Goal: Task Accomplishment & Management: Use online tool/utility

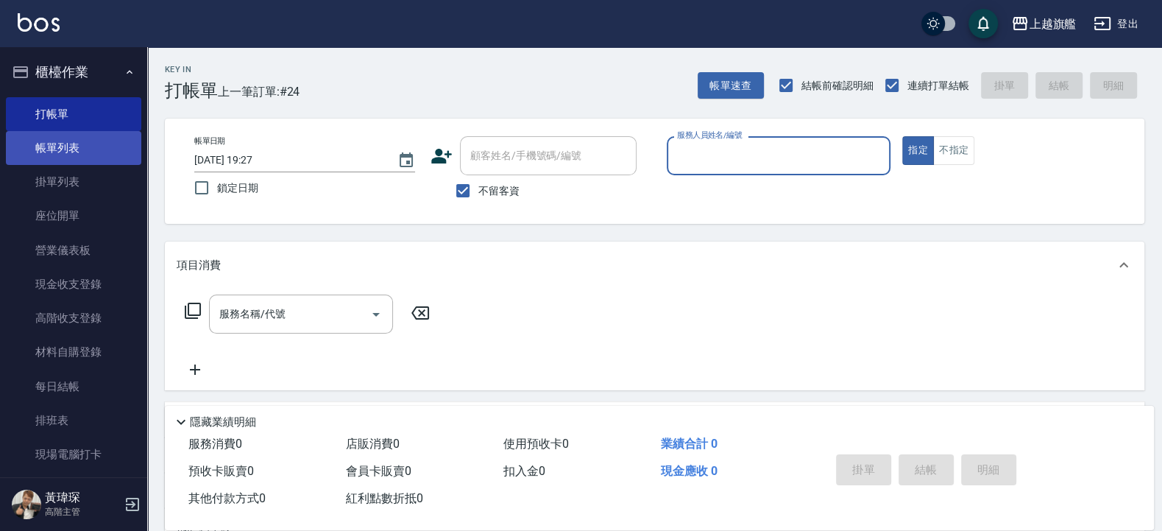
click at [52, 144] on link "帳單列表" at bounding box center [73, 148] width 135 height 34
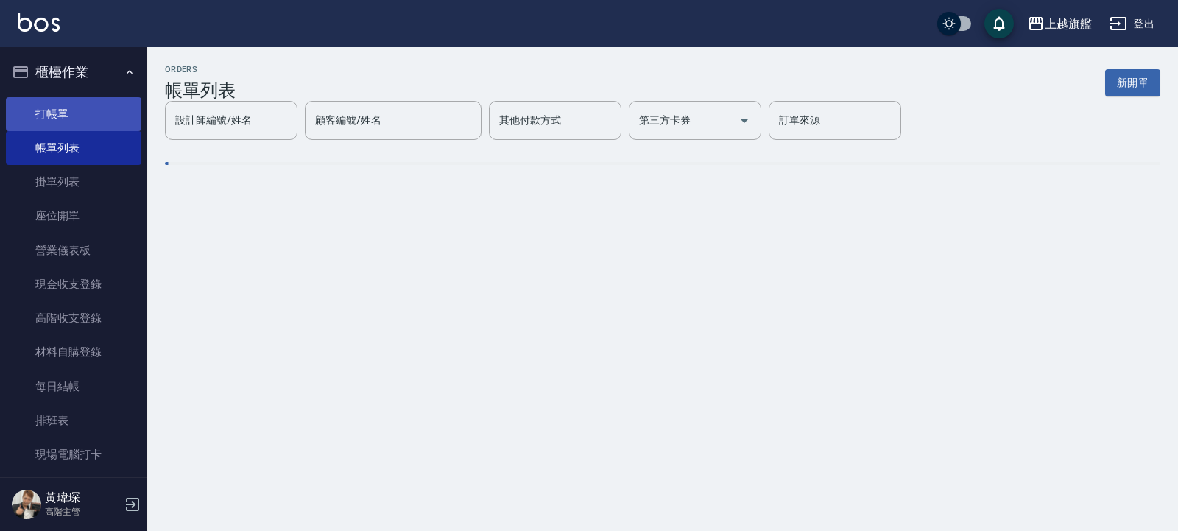
click at [60, 104] on link "打帳單" at bounding box center [73, 114] width 135 height 34
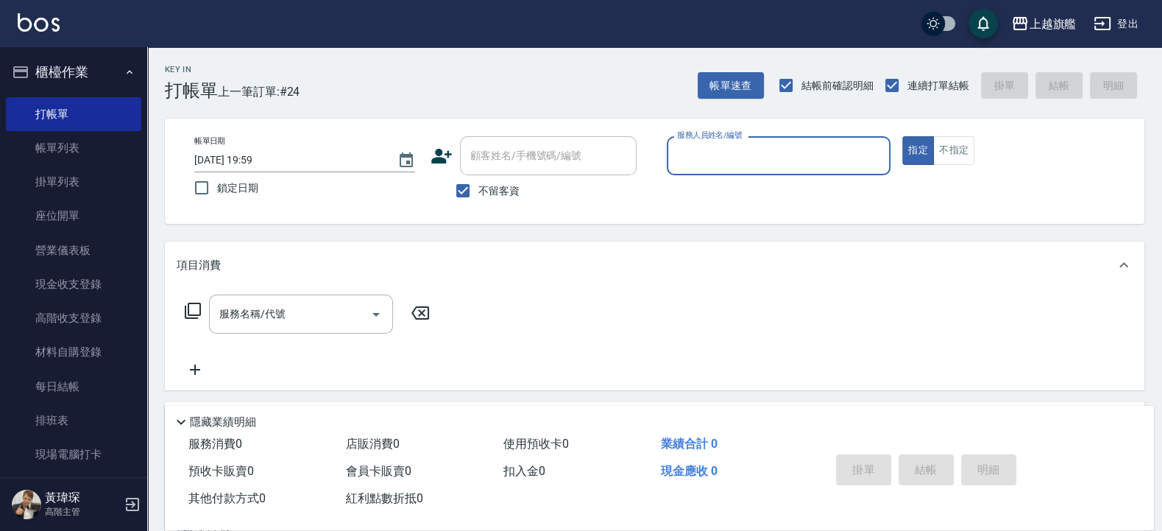
click at [506, 188] on span "不留客資" at bounding box center [498, 190] width 41 height 15
click at [478, 188] on input "不留客資" at bounding box center [462, 190] width 31 height 31
checkbox input "false"
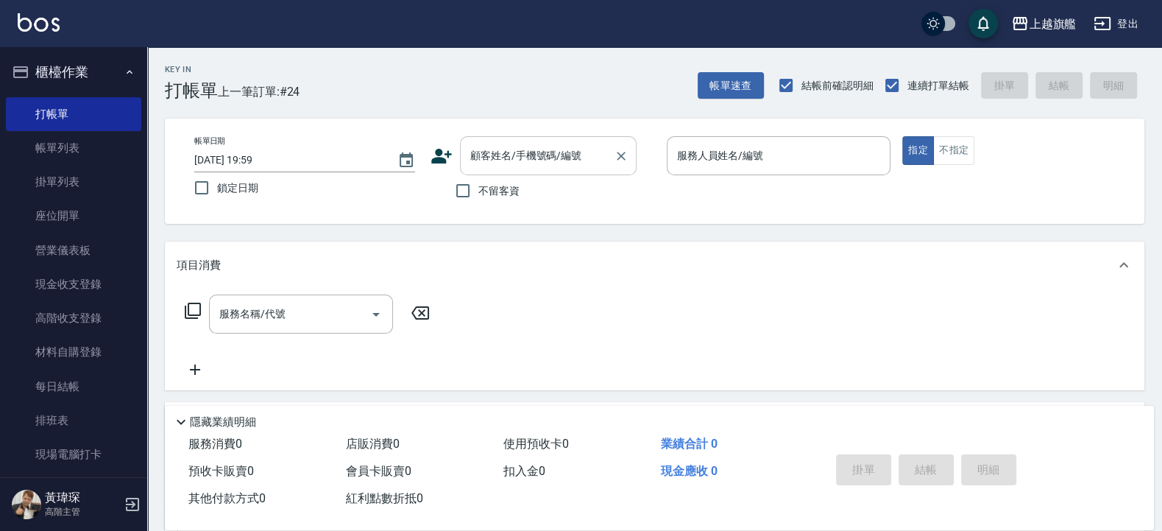
click at [500, 160] on input "顧客姓名/手機號碼/編號" at bounding box center [537, 156] width 141 height 26
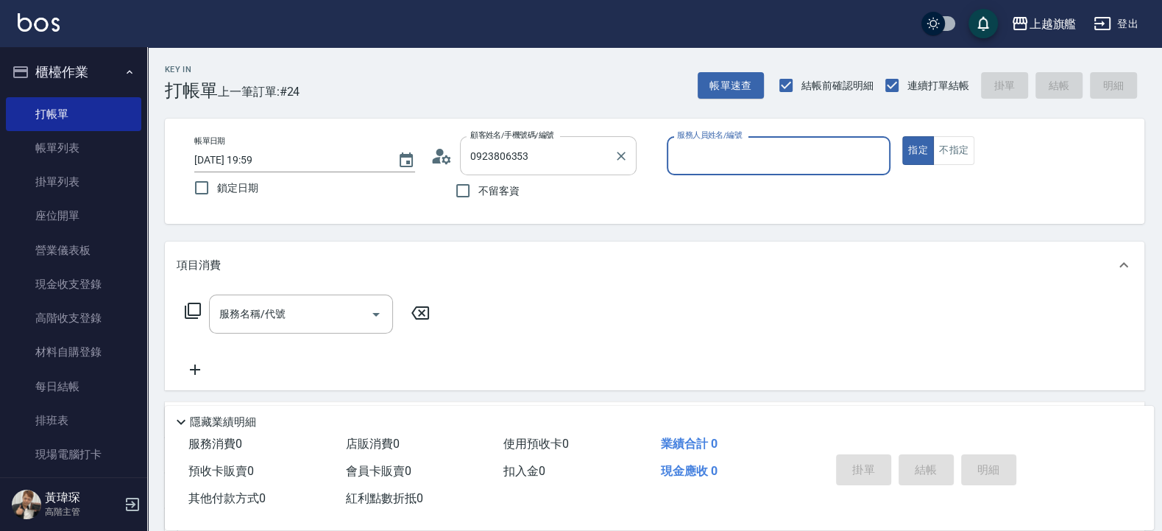
type input "[PERSON_NAME]/0923806353/null"
type input "[PERSON_NAME]-3"
click at [902, 136] on button "指定" at bounding box center [918, 150] width 32 height 29
type button "true"
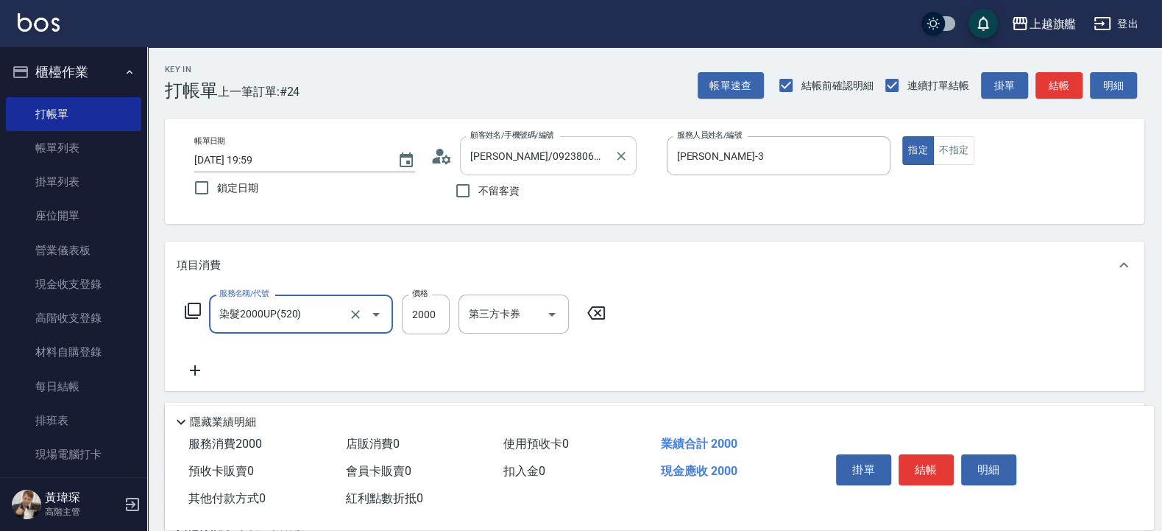
type input "染髮2000UP(520)"
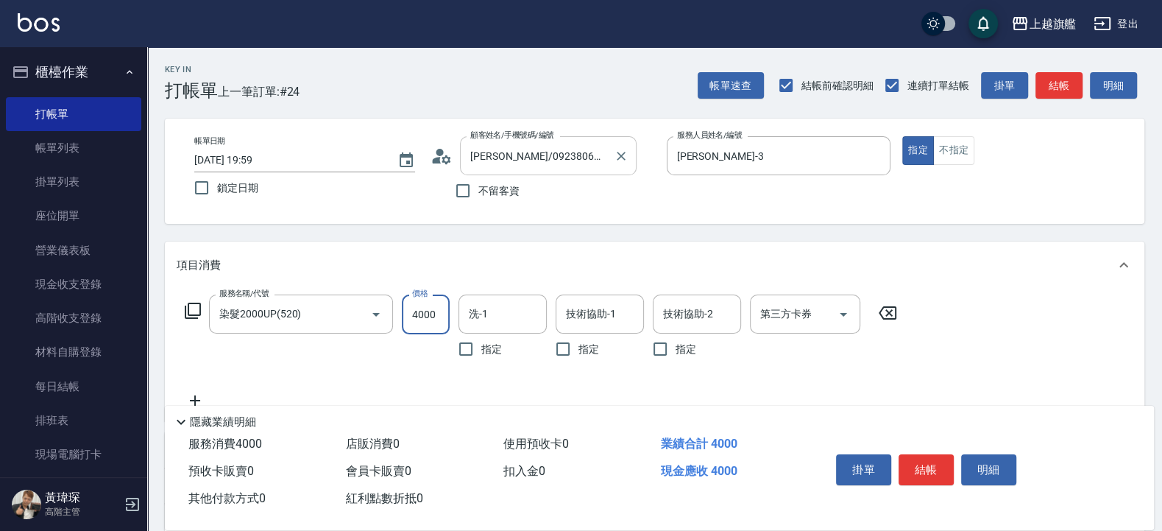
type input "4000"
type input "[PERSON_NAME]-26"
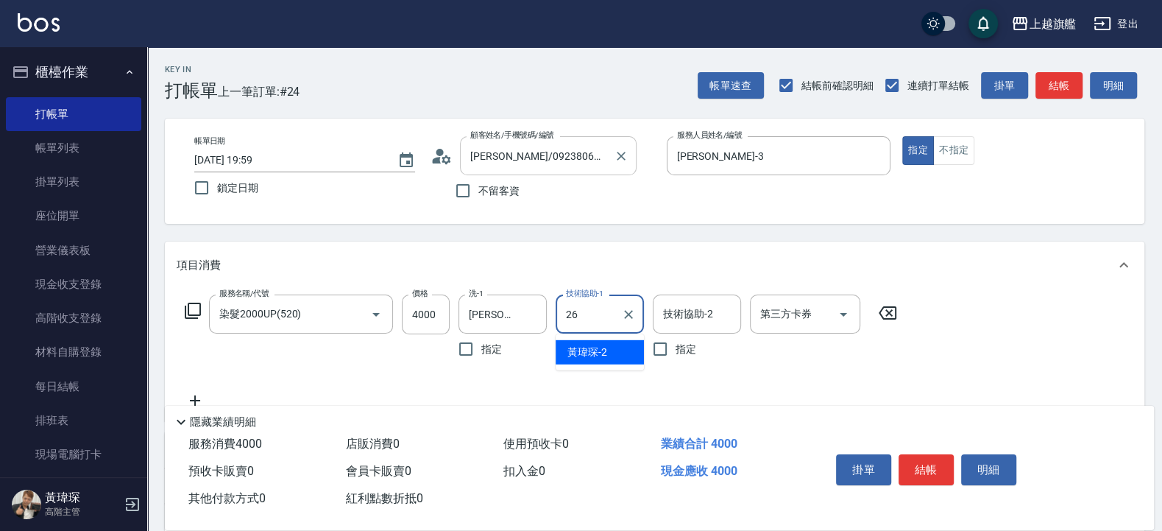
type input "[PERSON_NAME]-26"
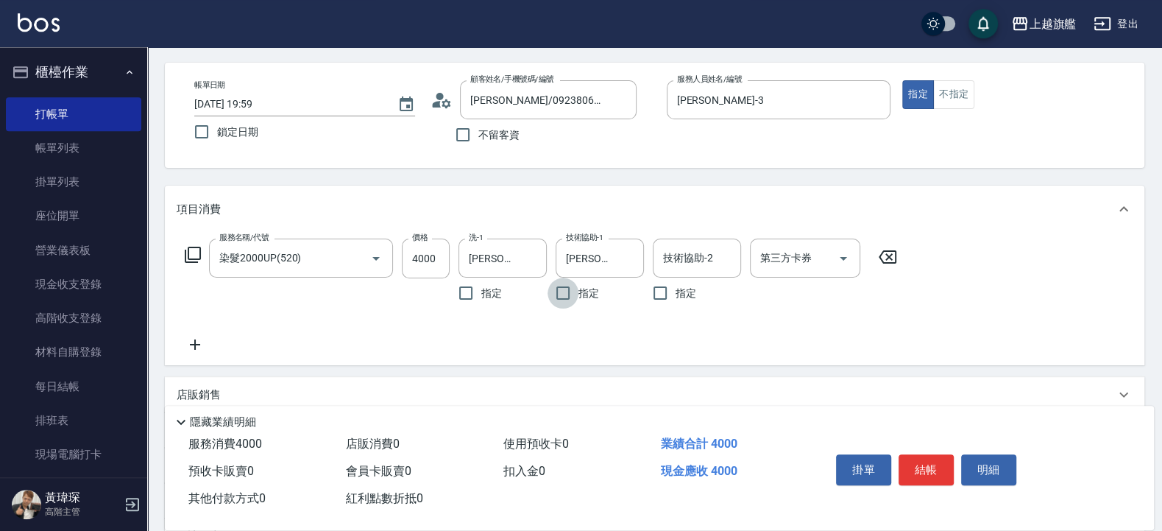
scroll to position [88, 0]
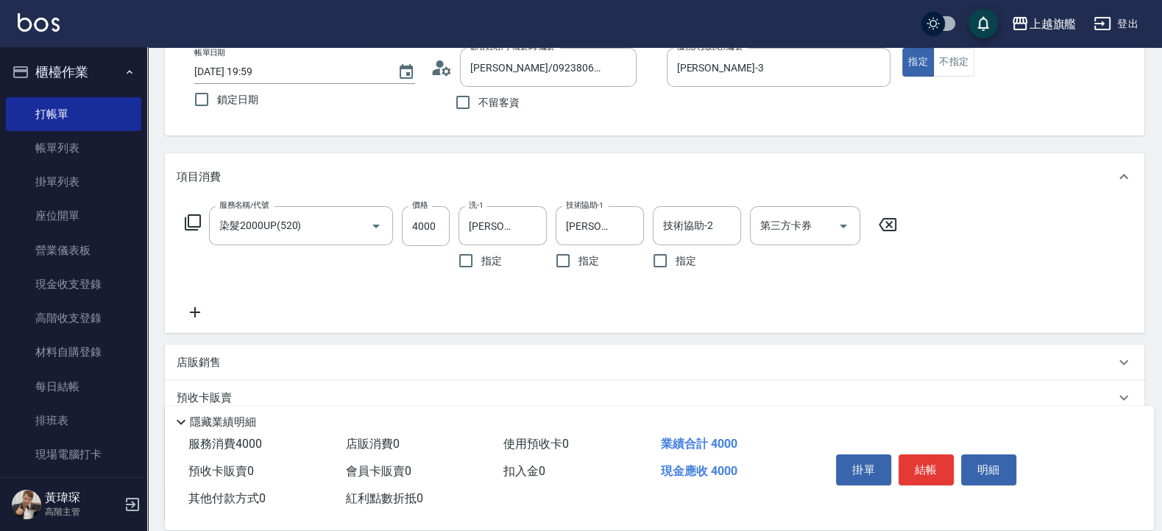
click at [192, 308] on icon at bounding box center [195, 312] width 37 height 18
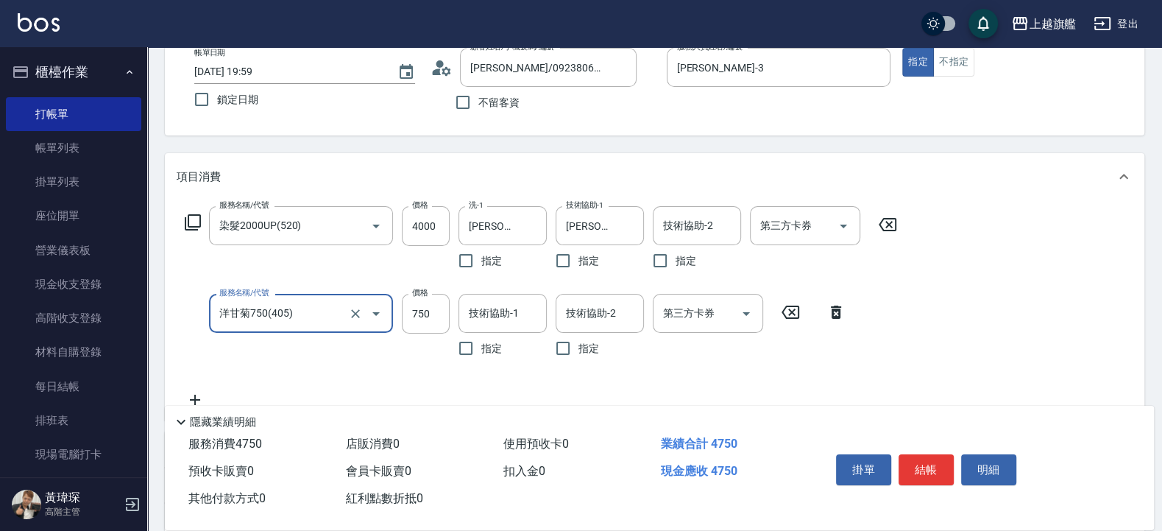
type input "洋甘菊750(405)"
type input "800"
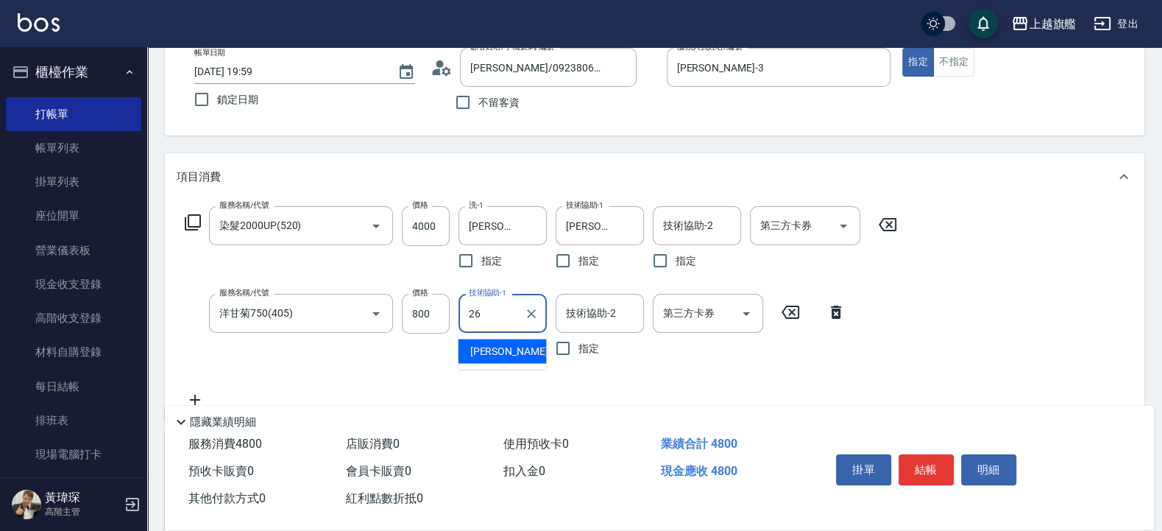
type input "[PERSON_NAME]-26"
click at [423, 221] on input "4000" at bounding box center [426, 226] width 48 height 40
click at [433, 220] on input "4000" at bounding box center [426, 226] width 48 height 40
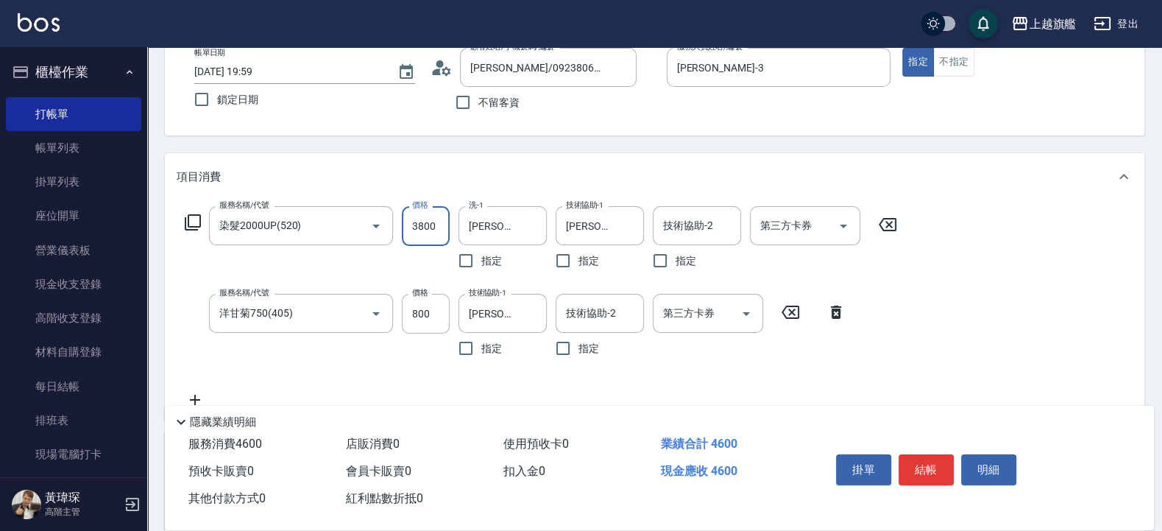
drag, startPoint x: 434, startPoint y: 227, endPoint x: 403, endPoint y: 209, distance: 35.6
click at [403, 218] on input "3800" at bounding box center [426, 226] width 48 height 40
type input "4000"
click at [440, 308] on input "800" at bounding box center [426, 314] width 48 height 40
type input "0"
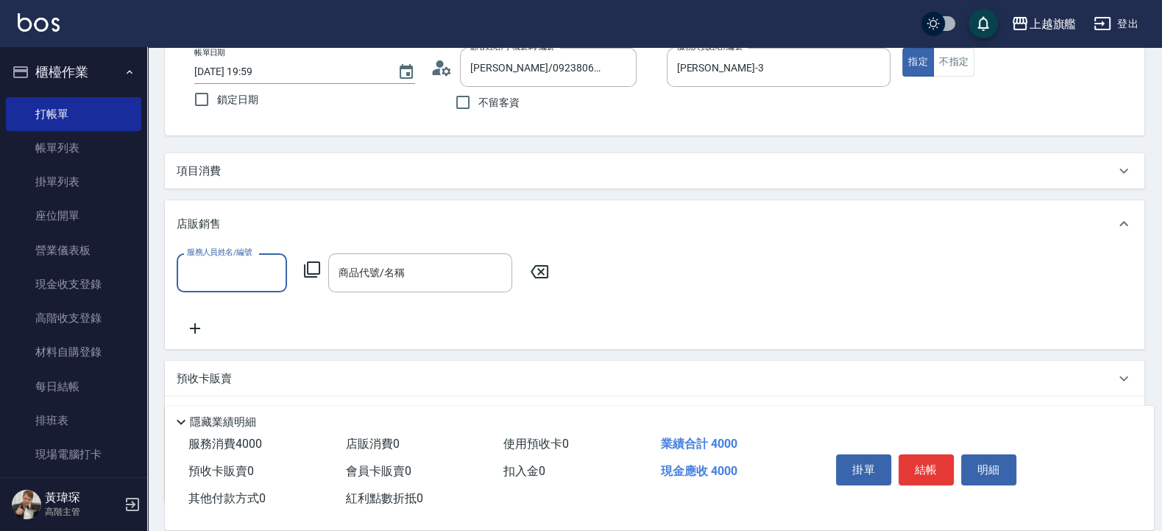
scroll to position [0, 0]
type input "[PERSON_NAME]-3"
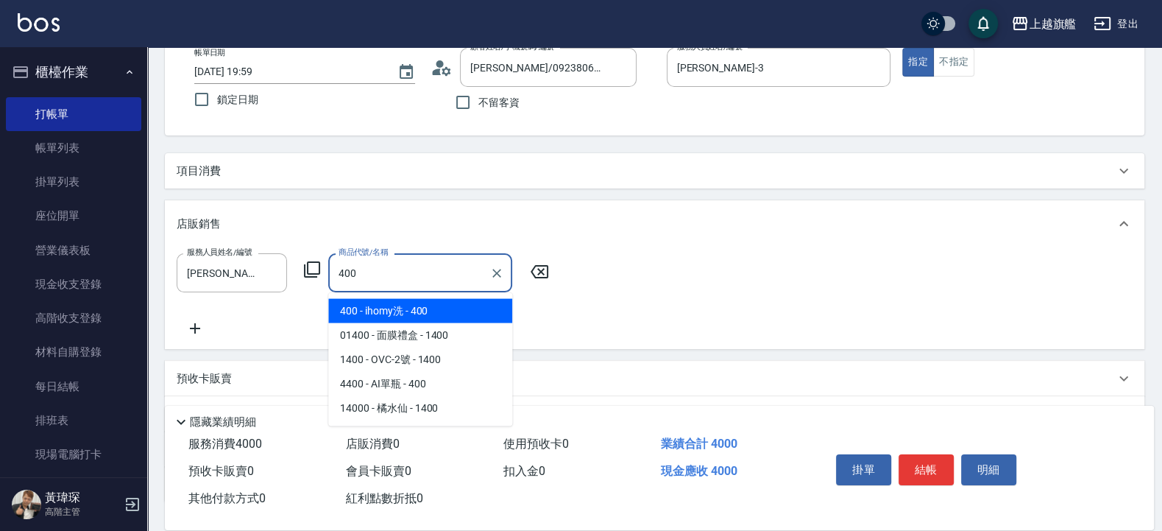
type input "ihomy洗"
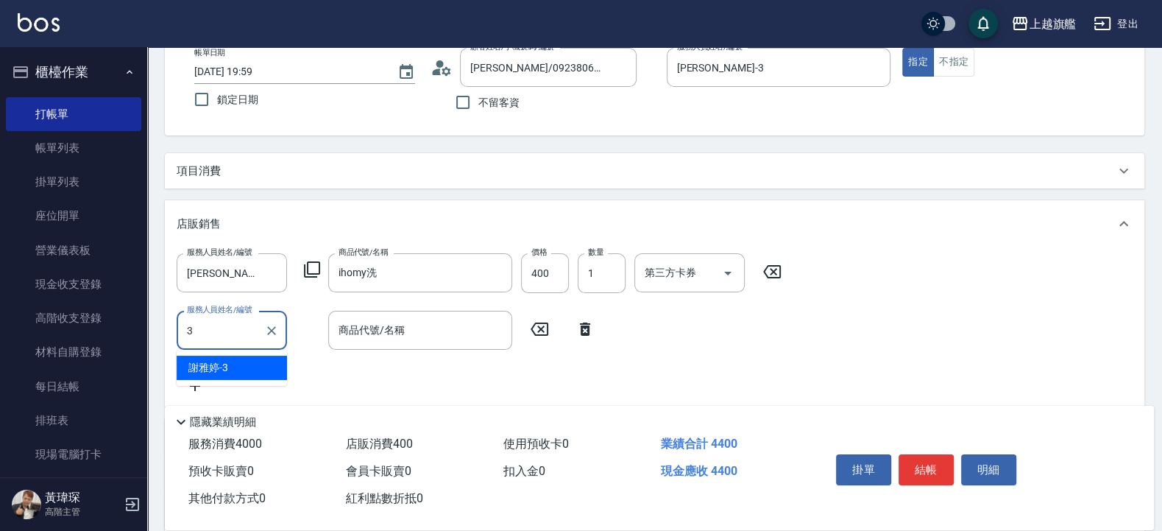
type input "[PERSON_NAME]-3"
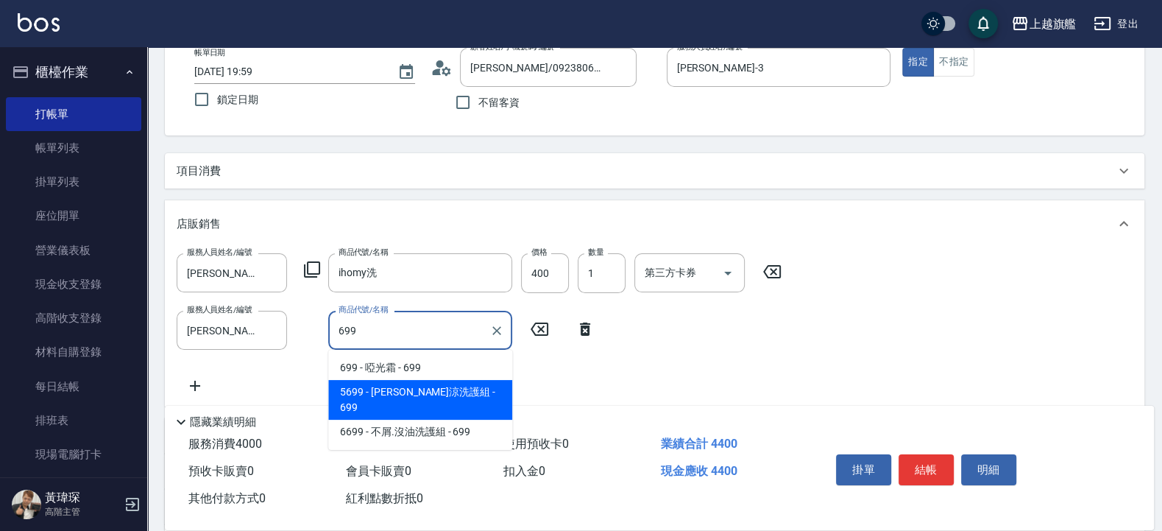
type input "[PERSON_NAME]涼洗護組"
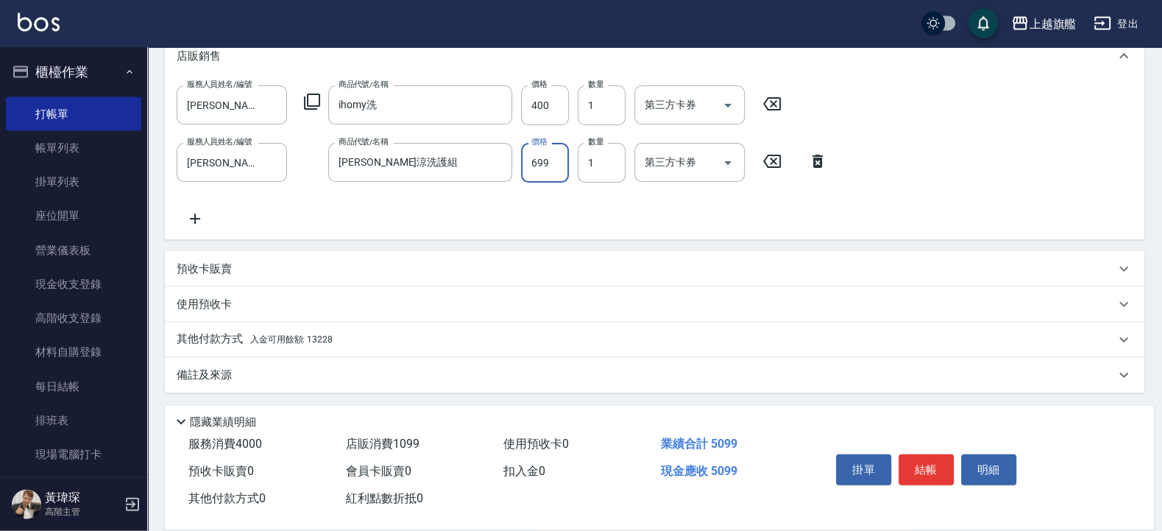
scroll to position [258, 0]
click at [328, 339] on span "入金可用餘額: 13228" at bounding box center [291, 337] width 82 height 10
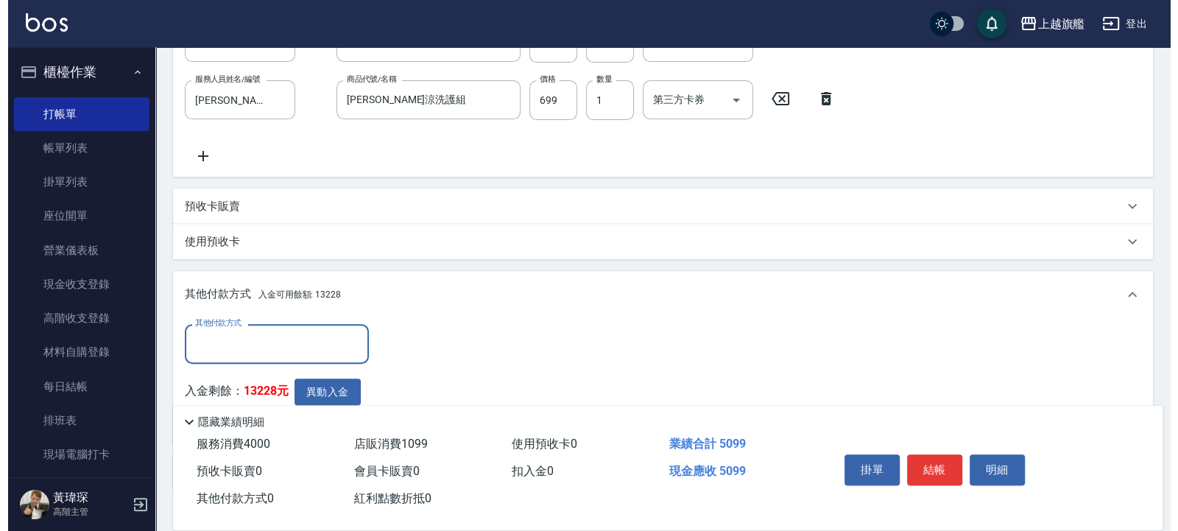
scroll to position [416, 0]
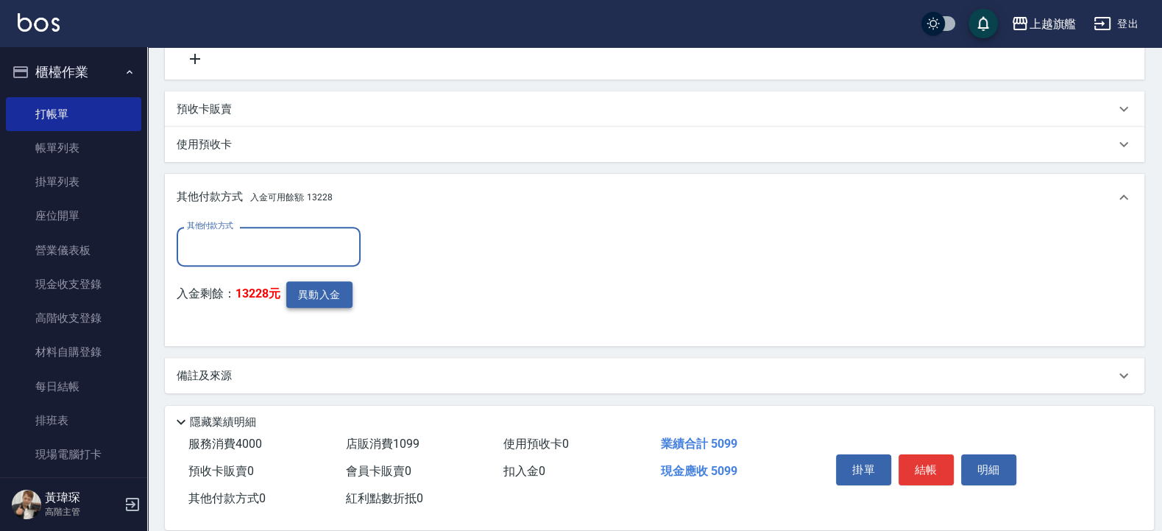
click at [314, 298] on button "異動入金" at bounding box center [319, 294] width 66 height 27
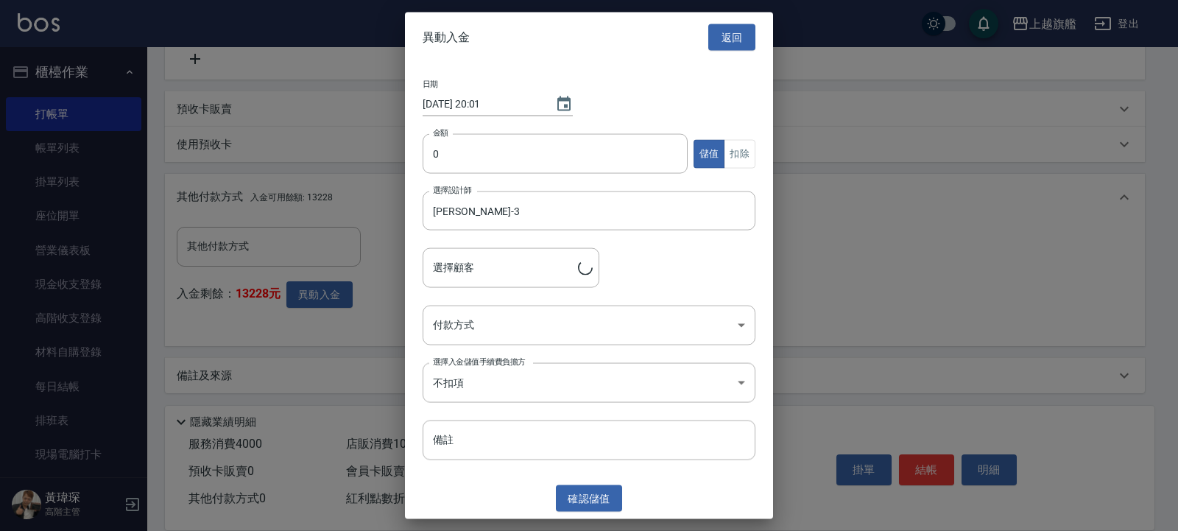
type input "[PERSON_NAME]/0923806353"
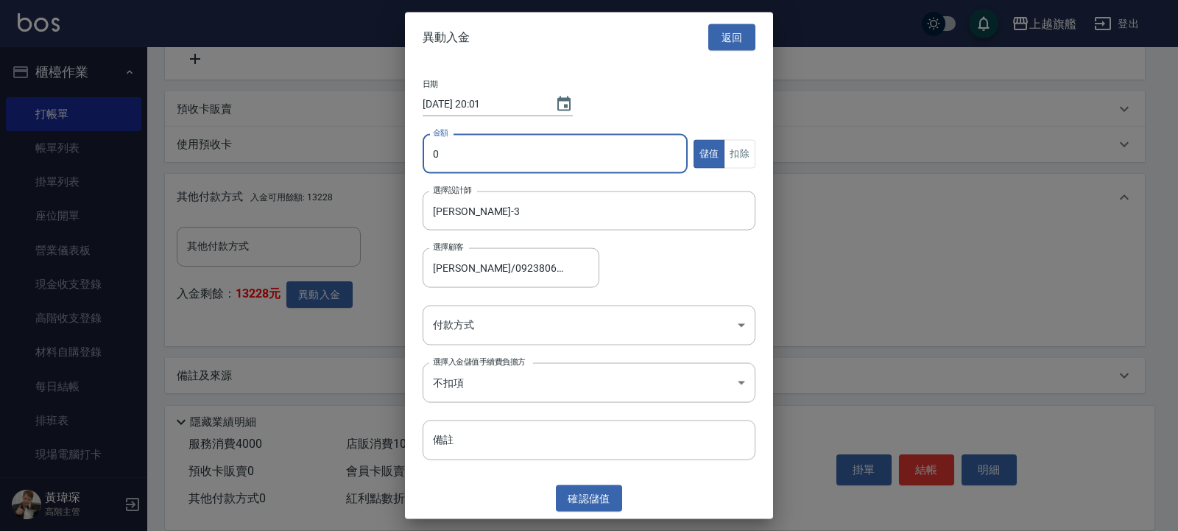
click at [468, 155] on input "0" at bounding box center [554, 154] width 265 height 40
type input "5099"
click at [740, 146] on button "扣除" at bounding box center [739, 153] width 32 height 29
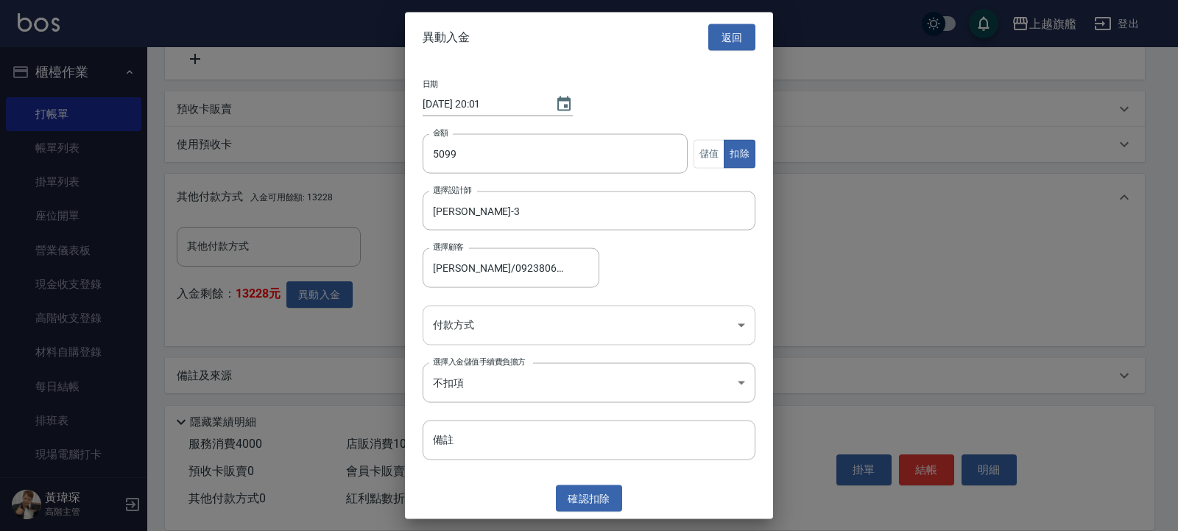
click at [470, 305] on div "日期 [DATE] 20:01 金額 5099 金額 儲值 扣除 選擇設計師 [PERSON_NAME]-3 選擇設計師 選擇顧客 [PERSON_NAME]…" at bounding box center [589, 270] width 368 height 415
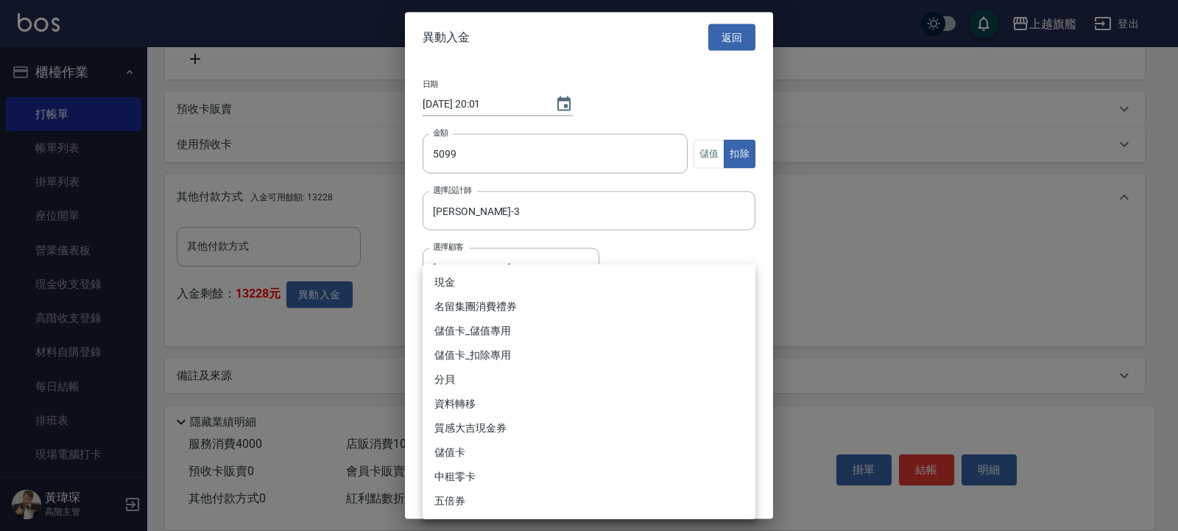
click at [467, 320] on body "上越旗艦 登出 櫃檯作業 打帳單 帳單列表 掛單列表 座位開單 營業儀表板 現金收支登錄 高階收支登錄 材料自購登錄 每日結帳 排班表 現場電腦打卡 掃碼打卡…" at bounding box center [589, 58] width 1178 height 949
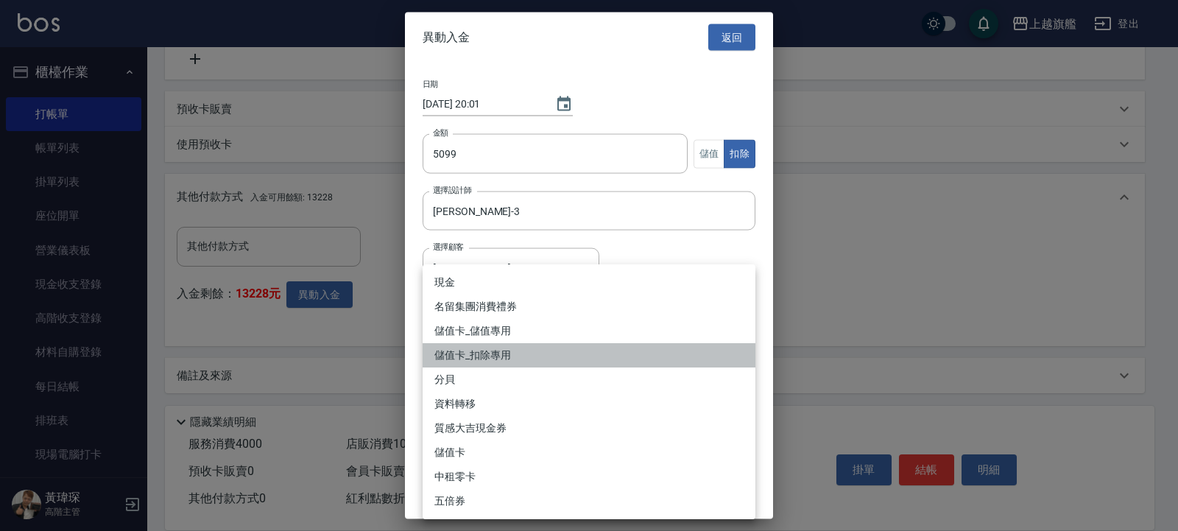
click at [478, 354] on li "儲值卡_扣除專用" at bounding box center [588, 355] width 333 height 24
type input "儲值卡_扣除專用"
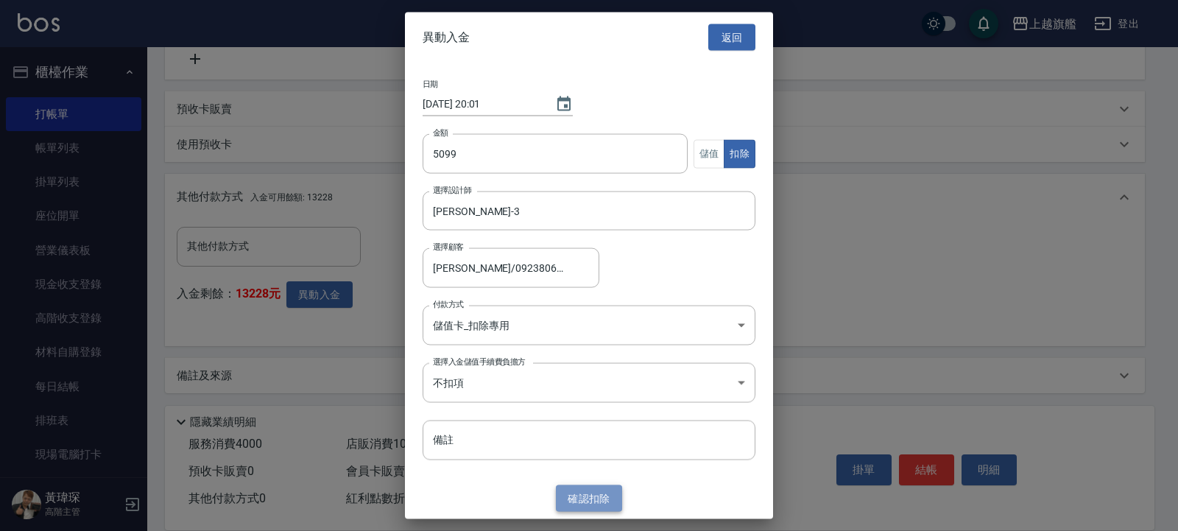
click at [581, 505] on button "確認 扣除" at bounding box center [589, 497] width 66 height 27
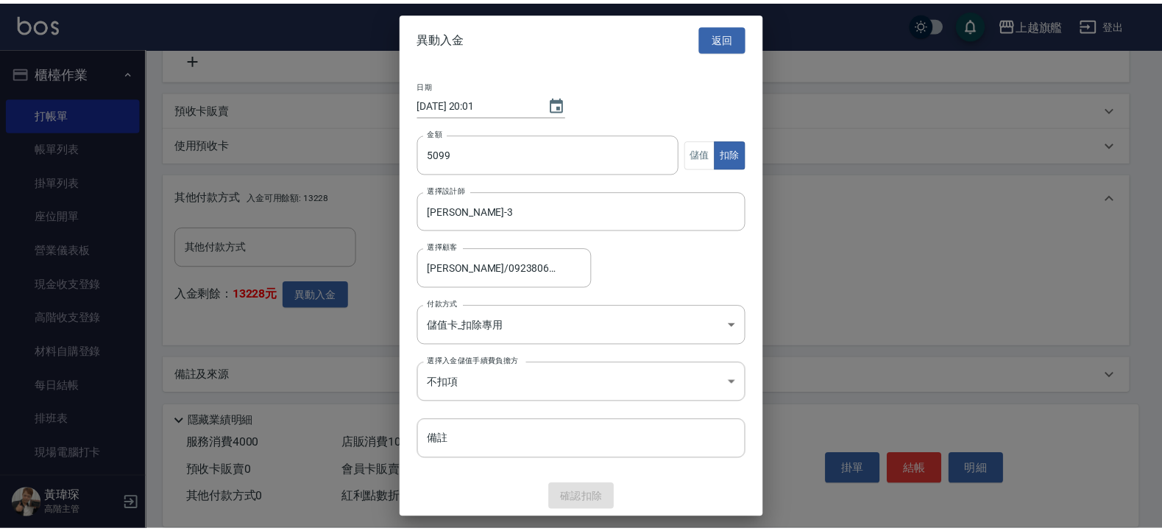
scroll to position [350, 0]
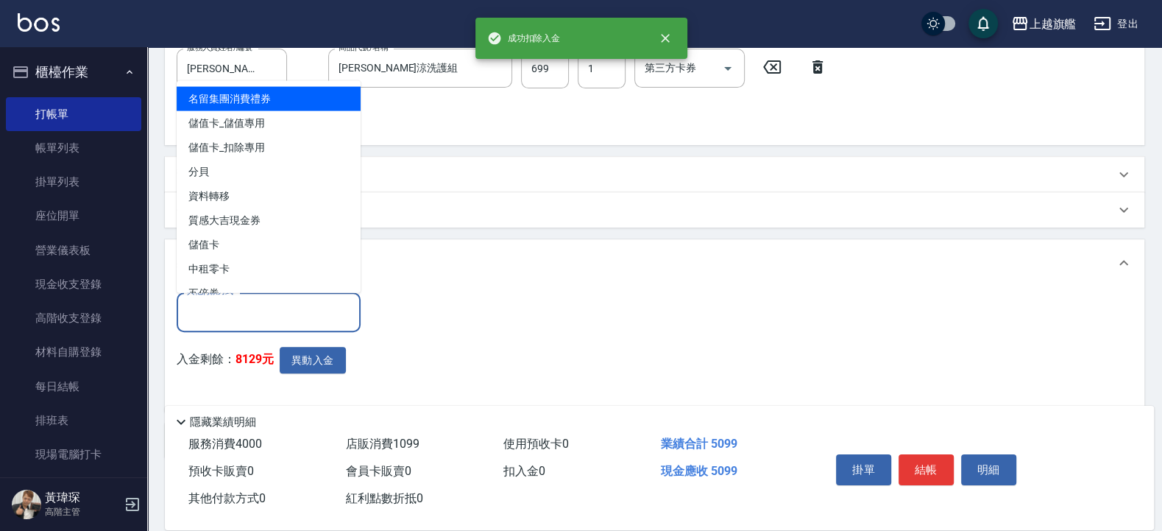
click at [295, 304] on input "其他付款方式" at bounding box center [268, 312] width 171 height 26
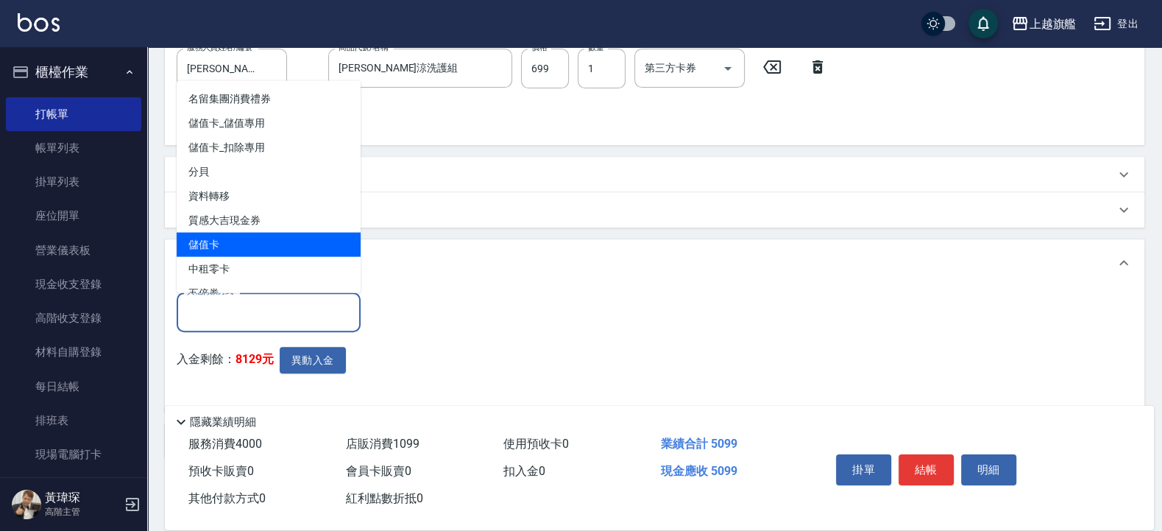
click at [255, 243] on span "儲值卡" at bounding box center [269, 244] width 184 height 24
type input "儲值卡"
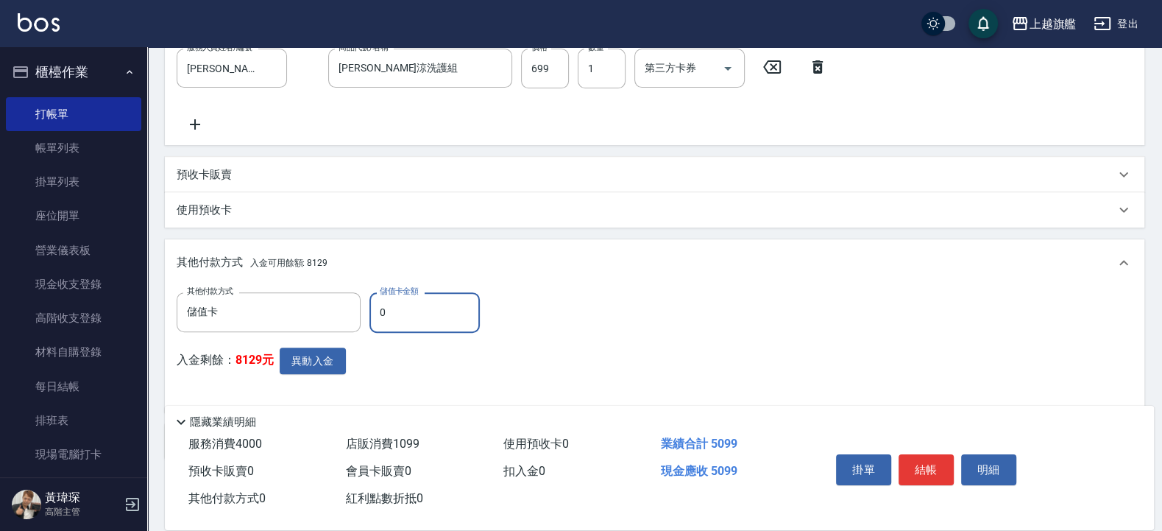
drag, startPoint x: 393, startPoint y: 315, endPoint x: 315, endPoint y: 275, distance: 87.9
click at [369, 292] on input "0" at bounding box center [424, 312] width 110 height 40
type input "5099"
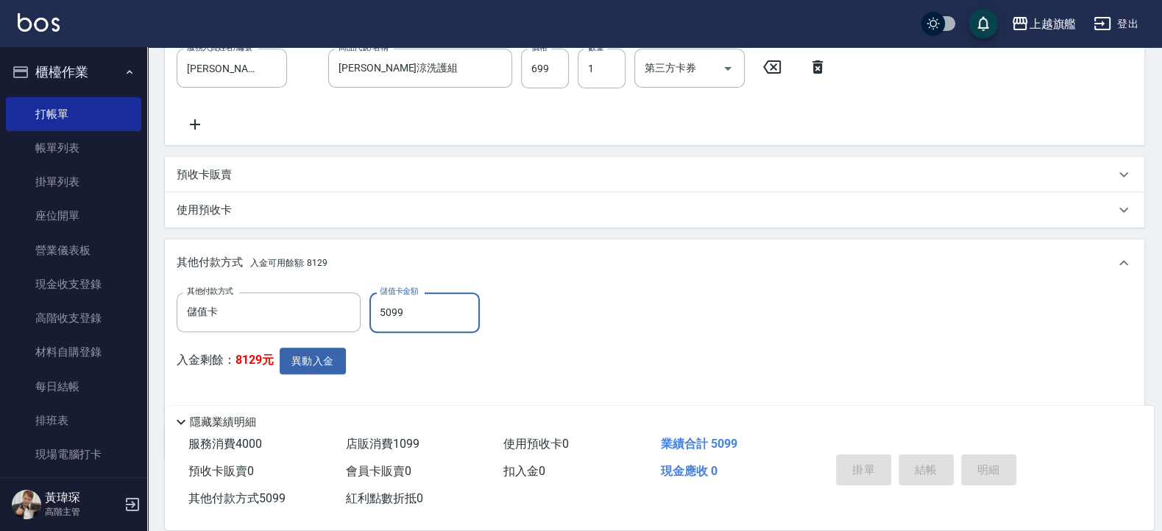
type input "[DATE] 20:02"
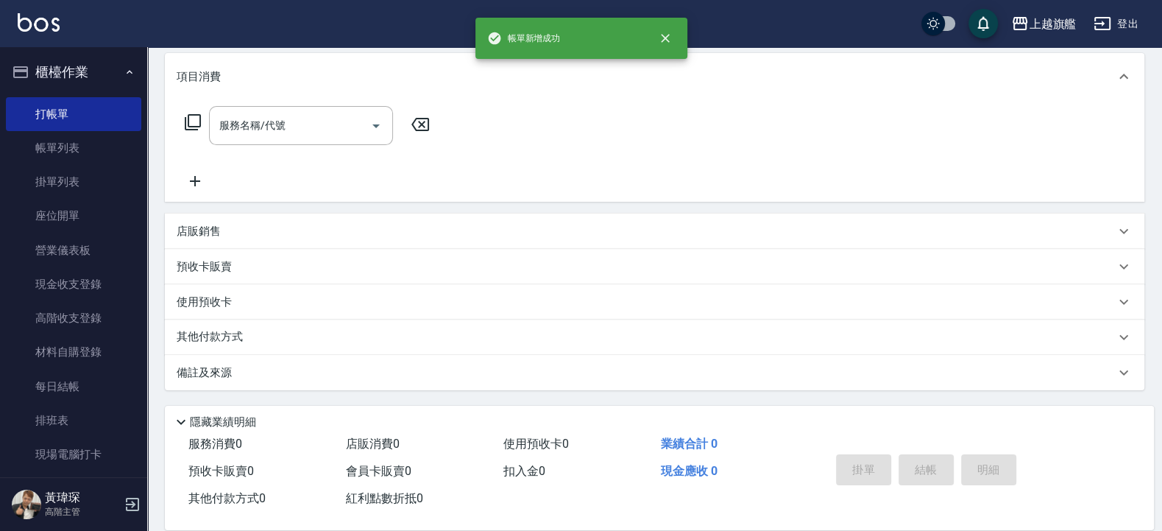
scroll to position [0, 0]
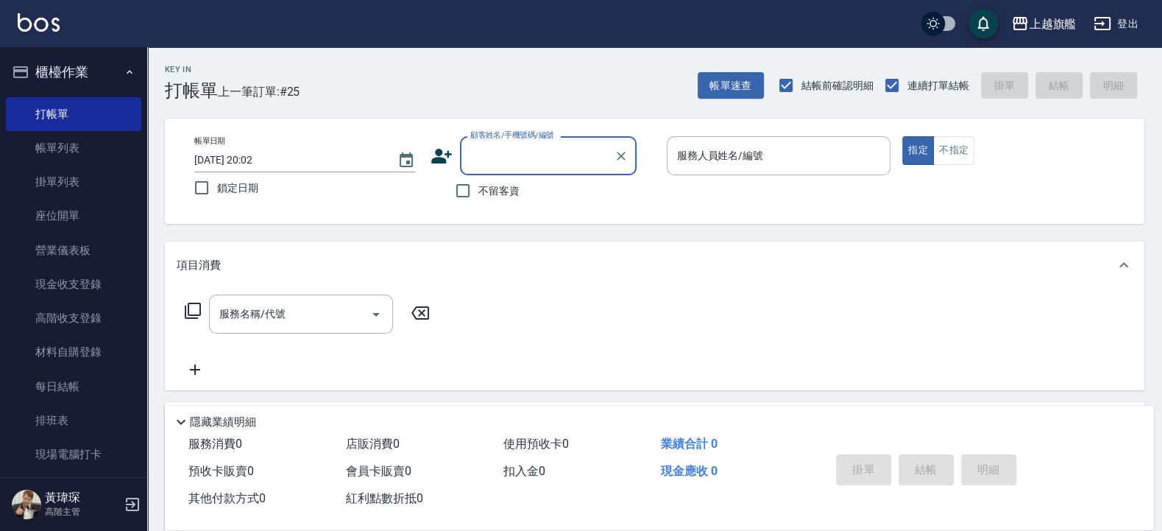
click at [490, 185] on span "不留客資" at bounding box center [498, 190] width 41 height 15
click at [478, 185] on input "不留客資" at bounding box center [462, 190] width 31 height 31
checkbox input "true"
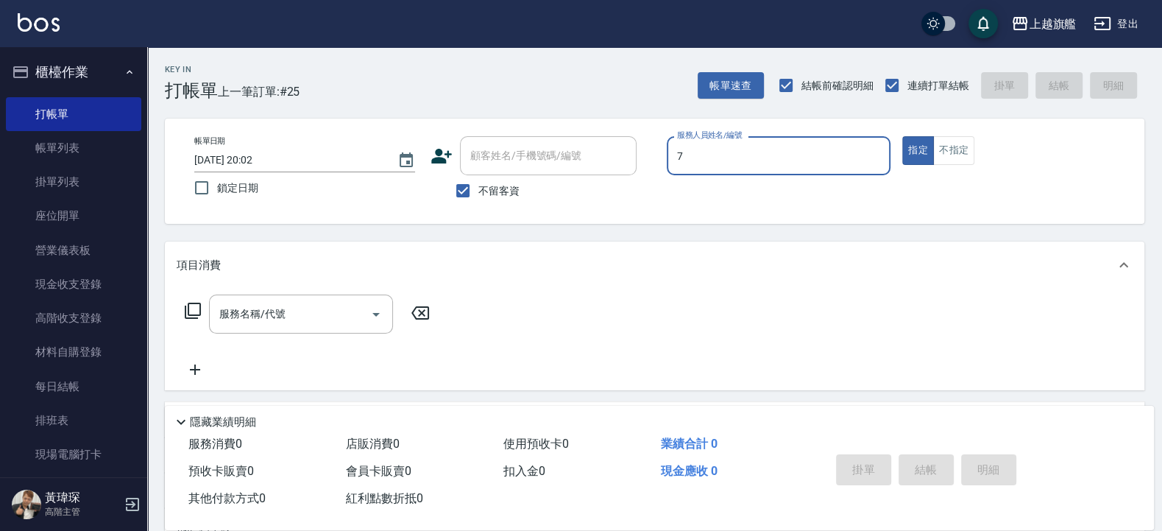
type input "7"
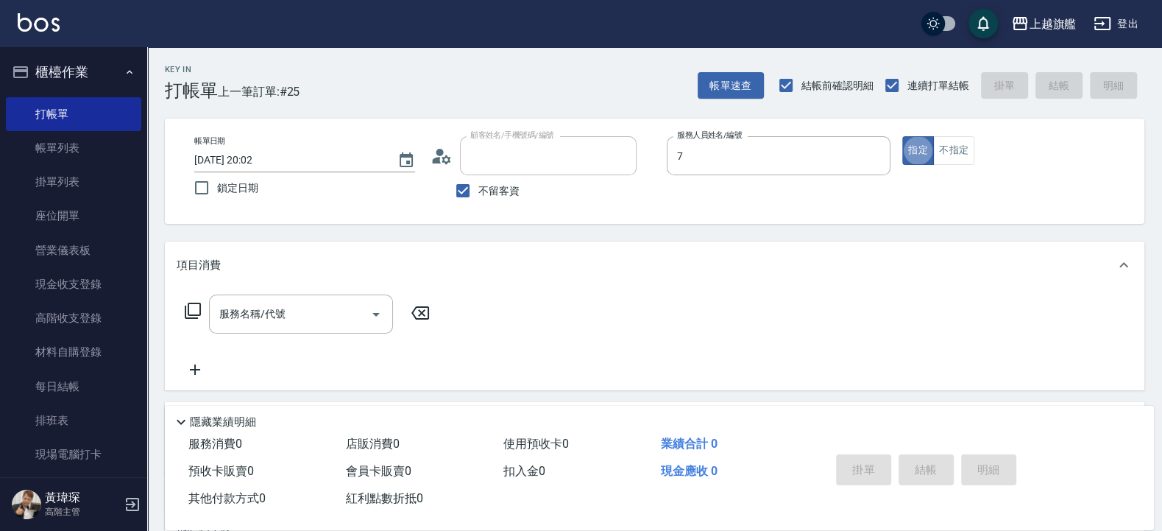
type input "[PERSON_NAME]/0976500674/"
type input "[PERSON_NAME]-7"
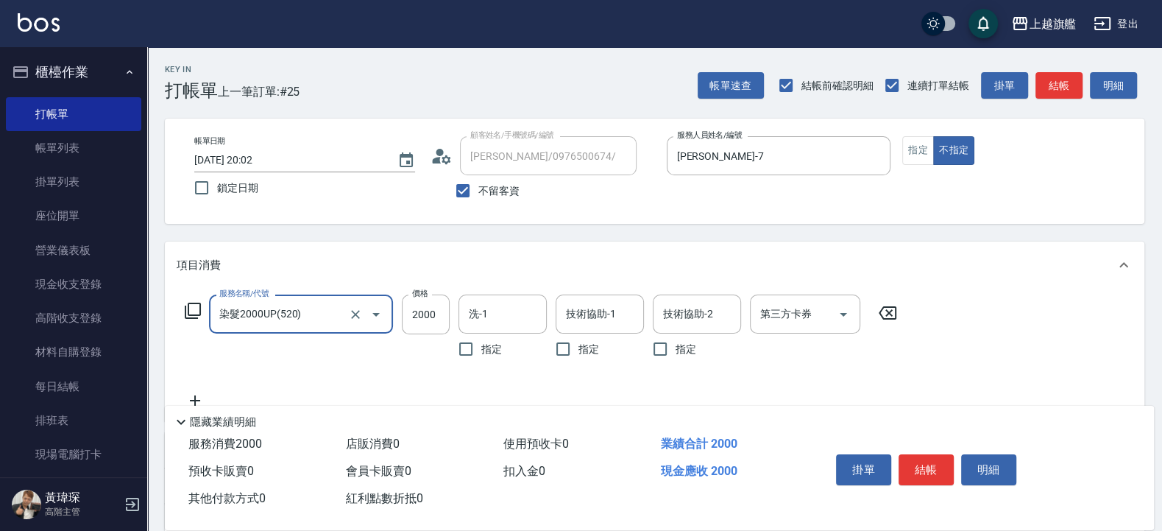
type input "染髮2000UP(520)"
type input "2300"
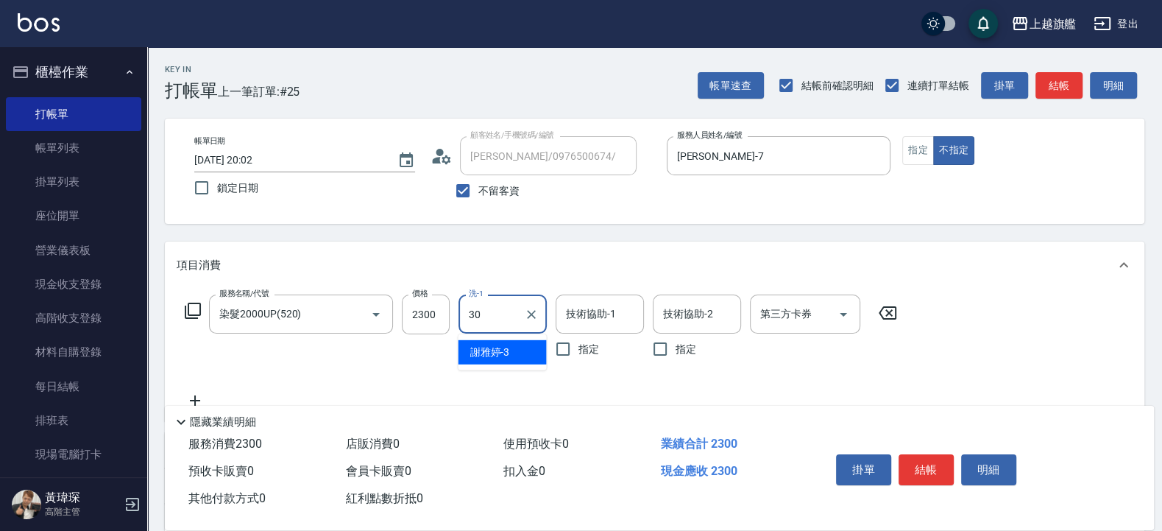
type input "[PERSON_NAME]-30"
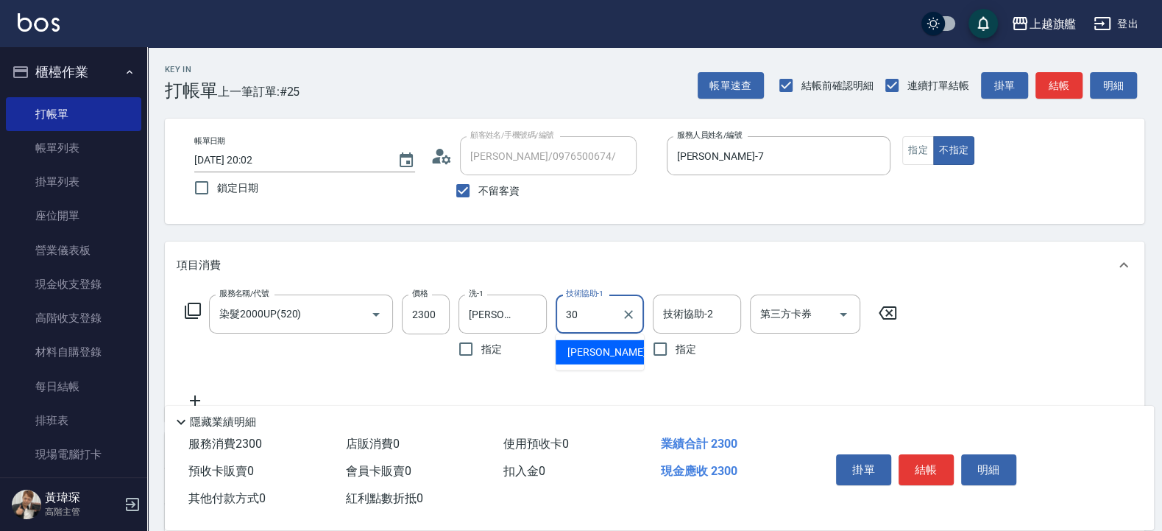
type input "[PERSON_NAME]-30"
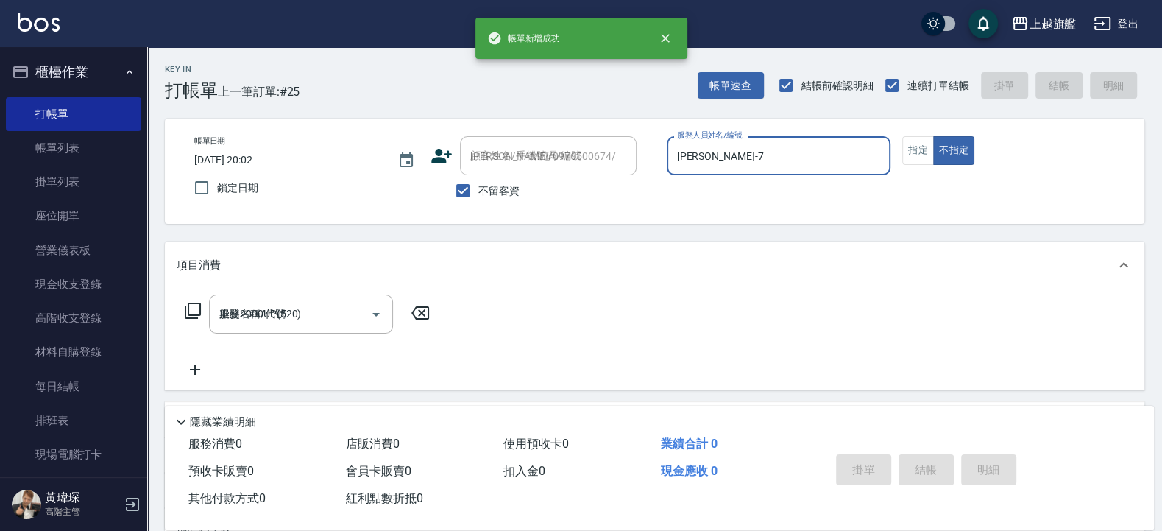
type input "[DATE] 20:03"
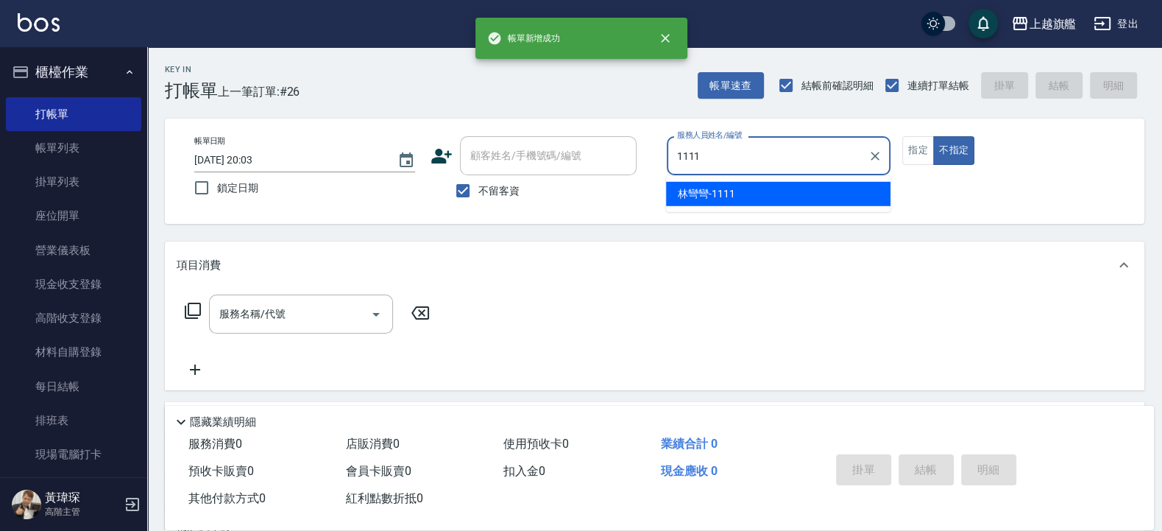
type input "林彎彎-1111"
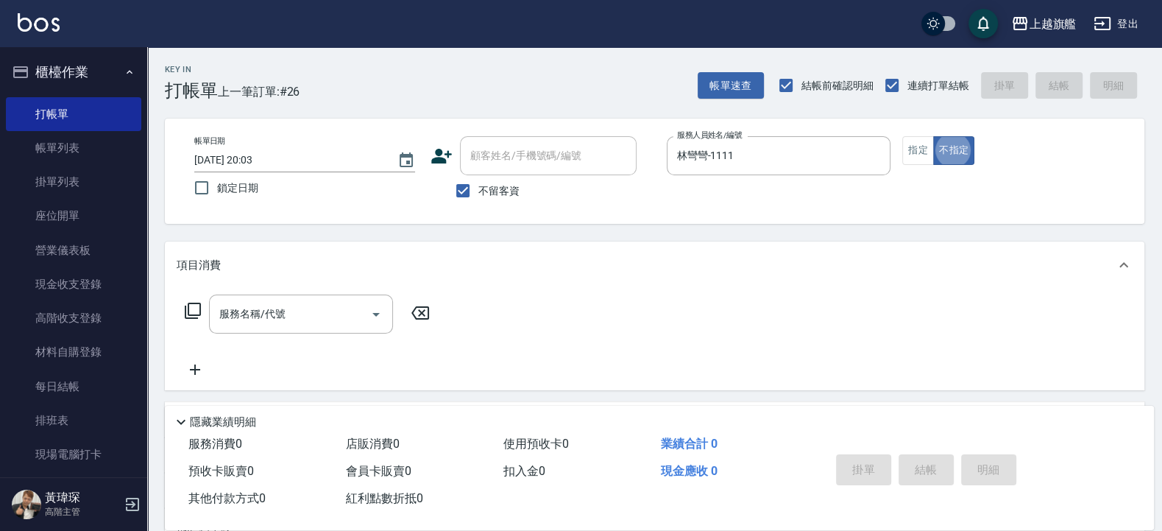
type button "false"
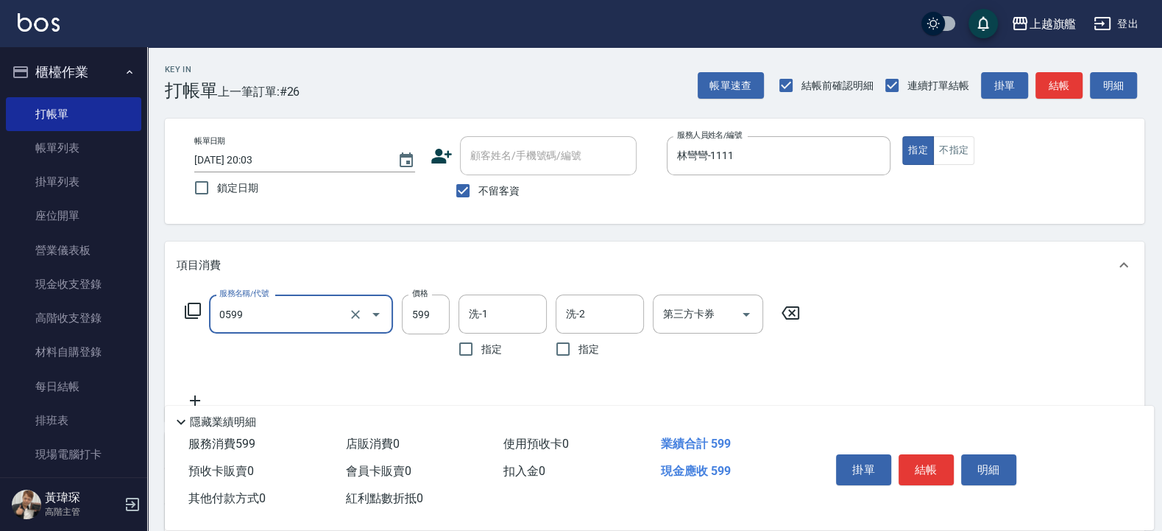
type input "去角質ITELY.(0599)"
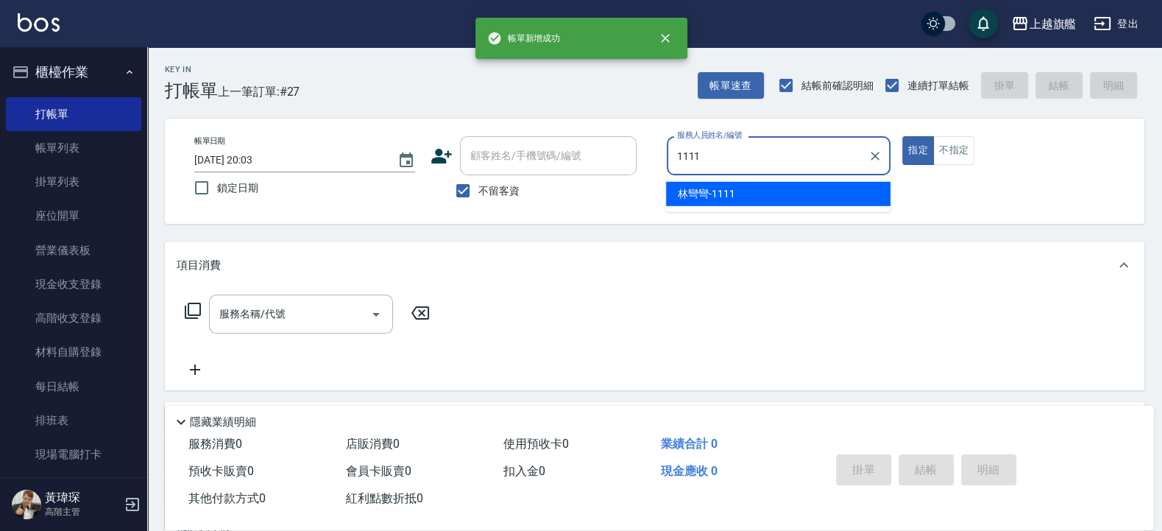
type input "林彎彎-1111"
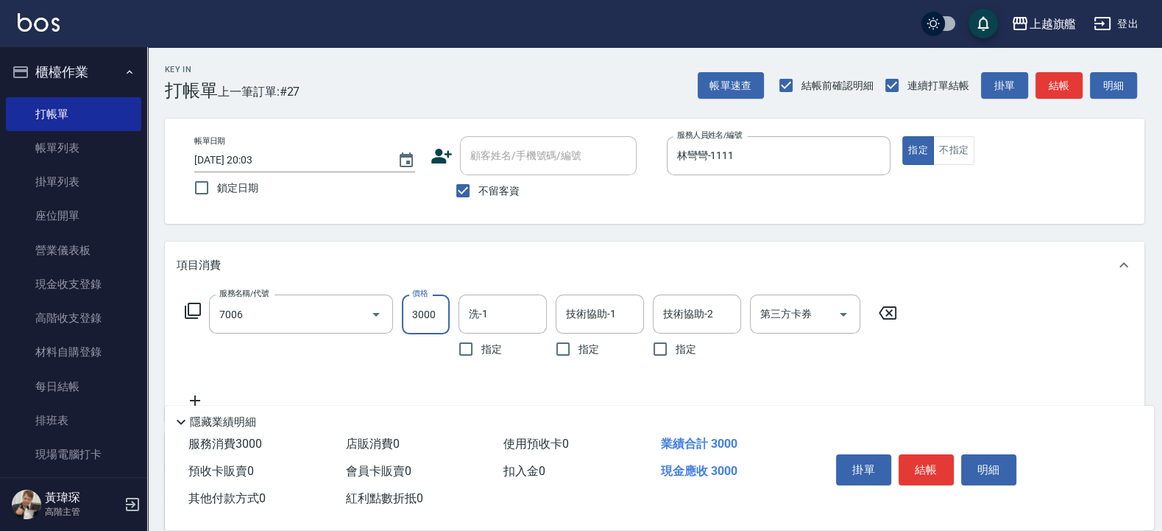
type input "重整(7006)"
type input "1200"
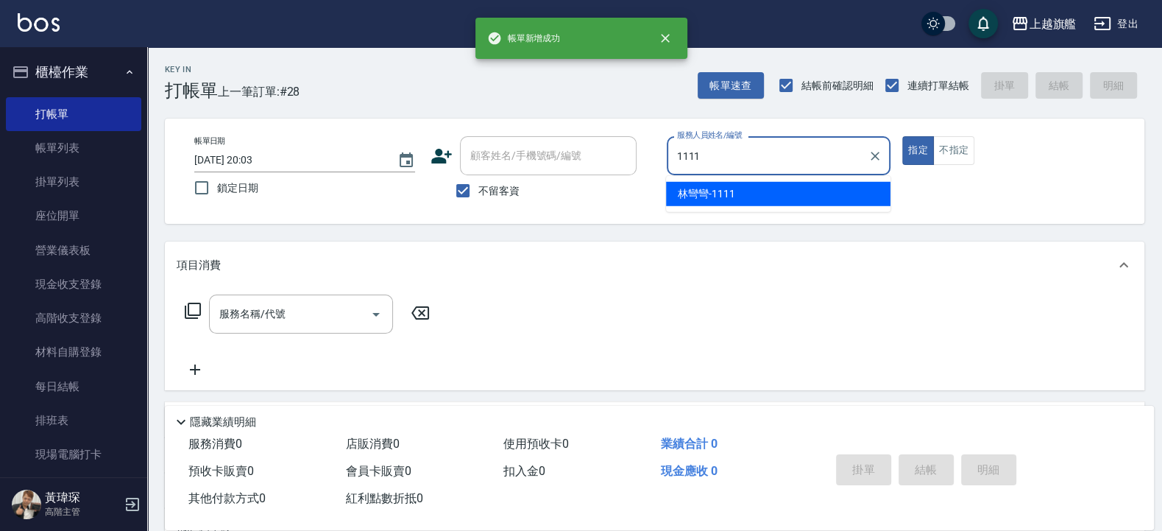
type input "林彎彎-1111"
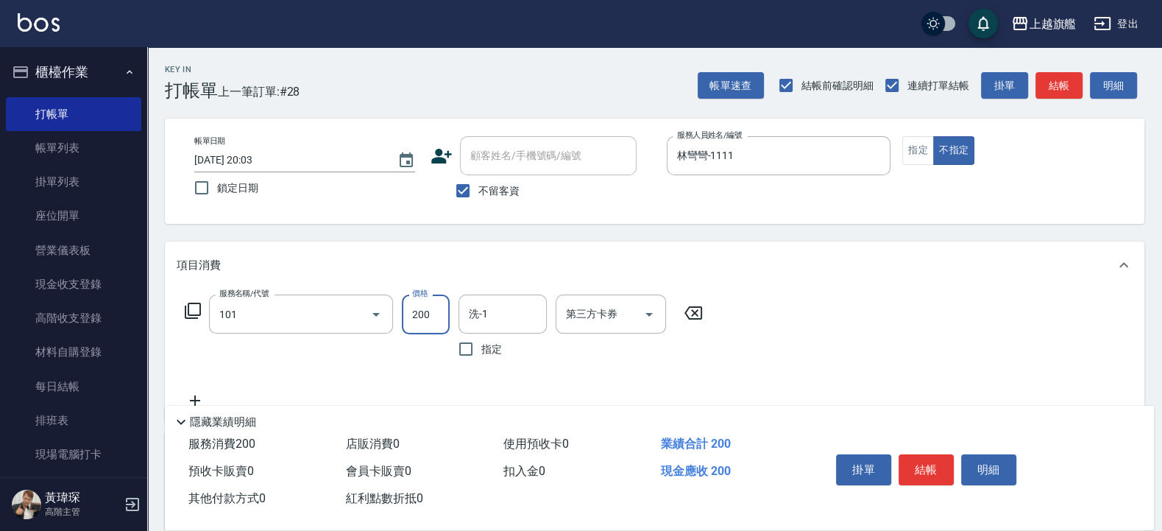
type input "一般洗(101)"
type input "300"
type input "226"
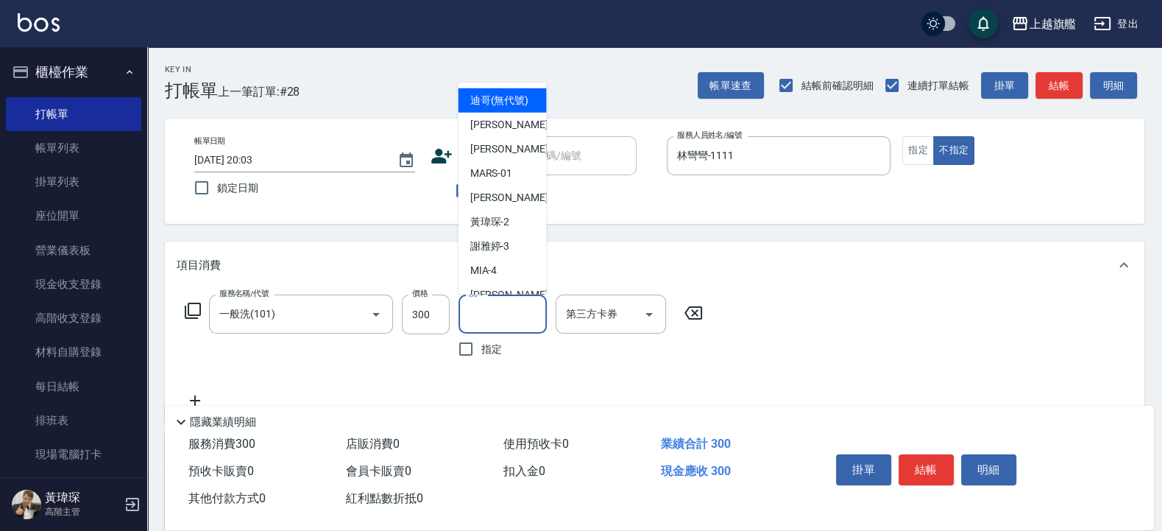
click at [511, 308] on input "洗-1" at bounding box center [502, 314] width 75 height 26
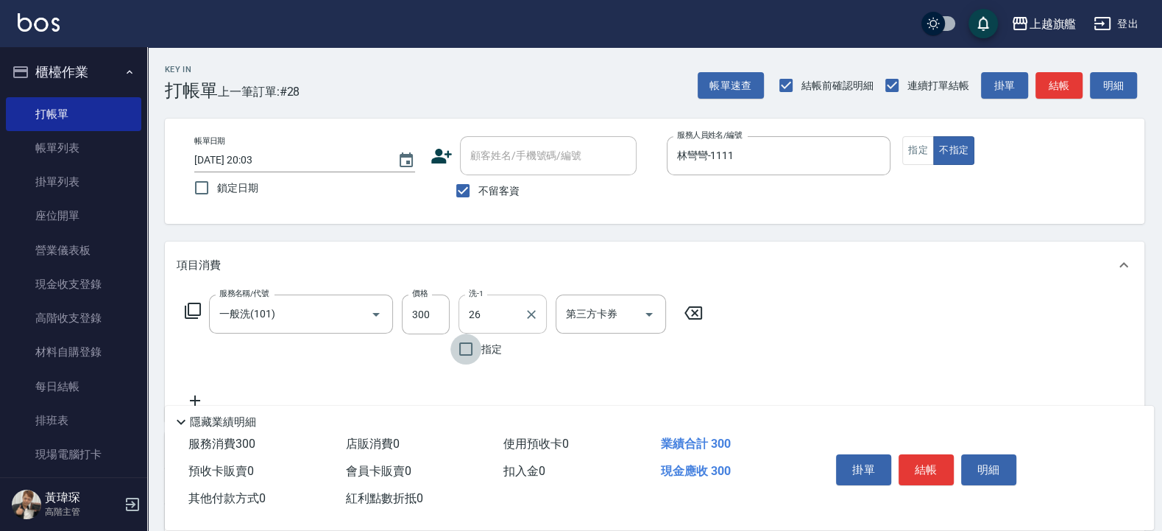
type input "[PERSON_NAME]-26"
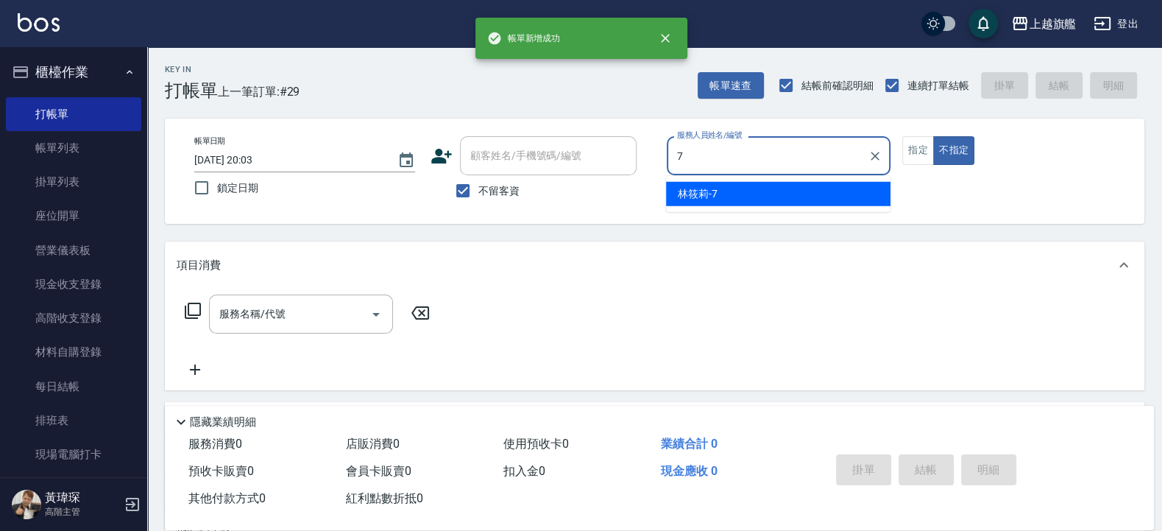
type input "[PERSON_NAME]-7"
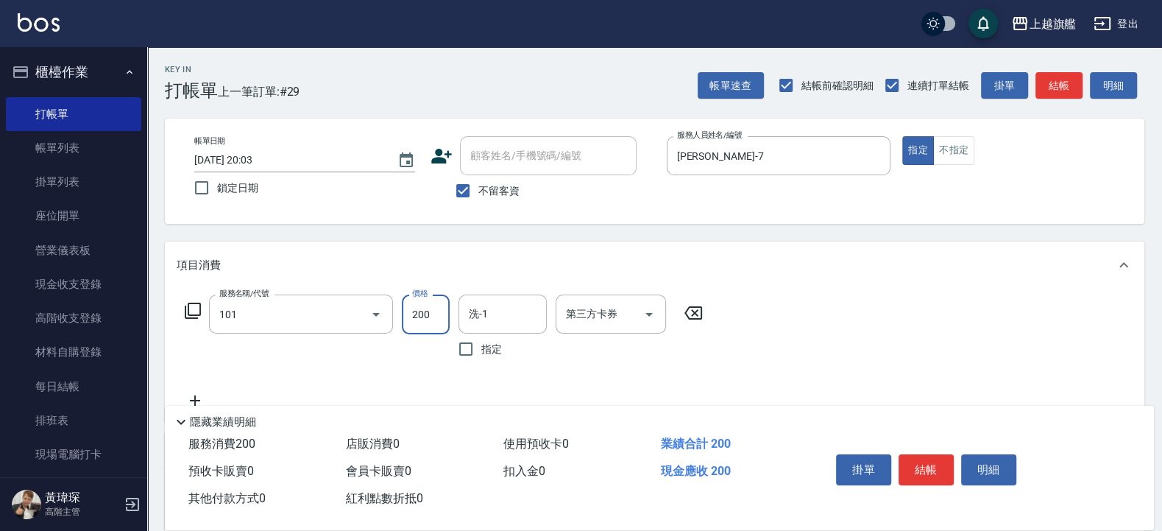
type input "一般洗(101)"
type input "400"
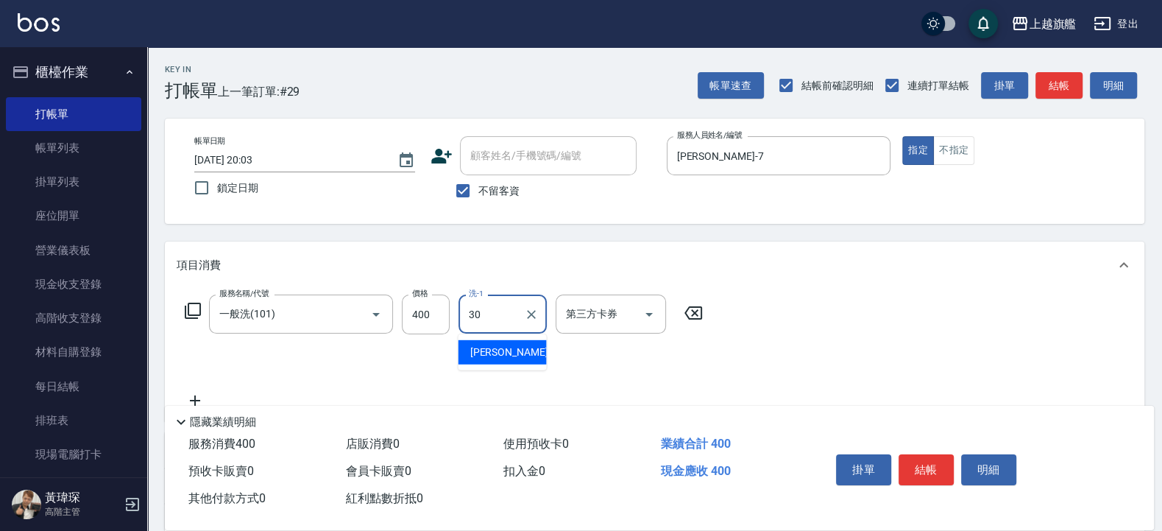
type input "[PERSON_NAME]-30"
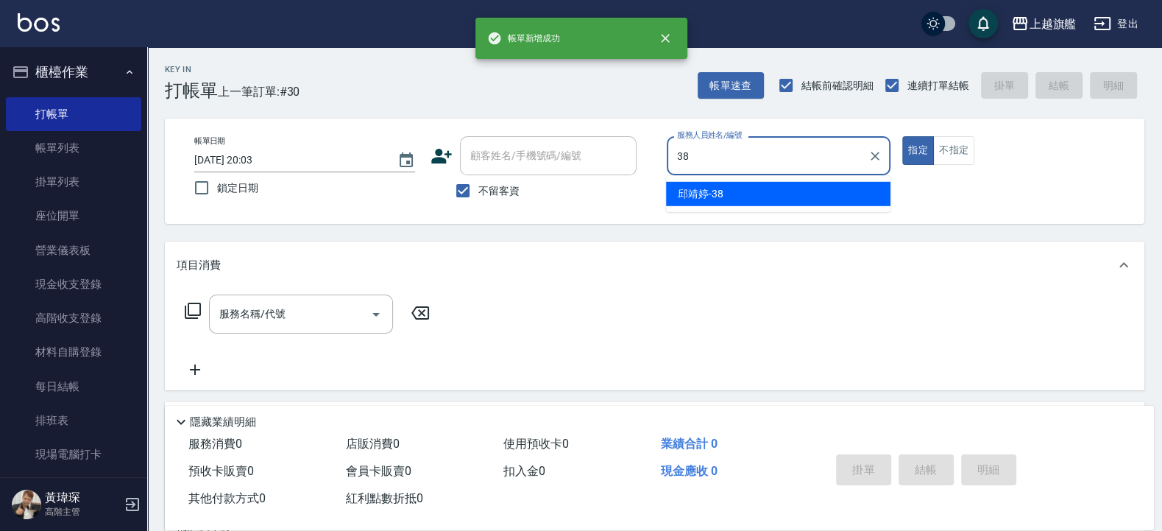
type input "[PERSON_NAME]-38"
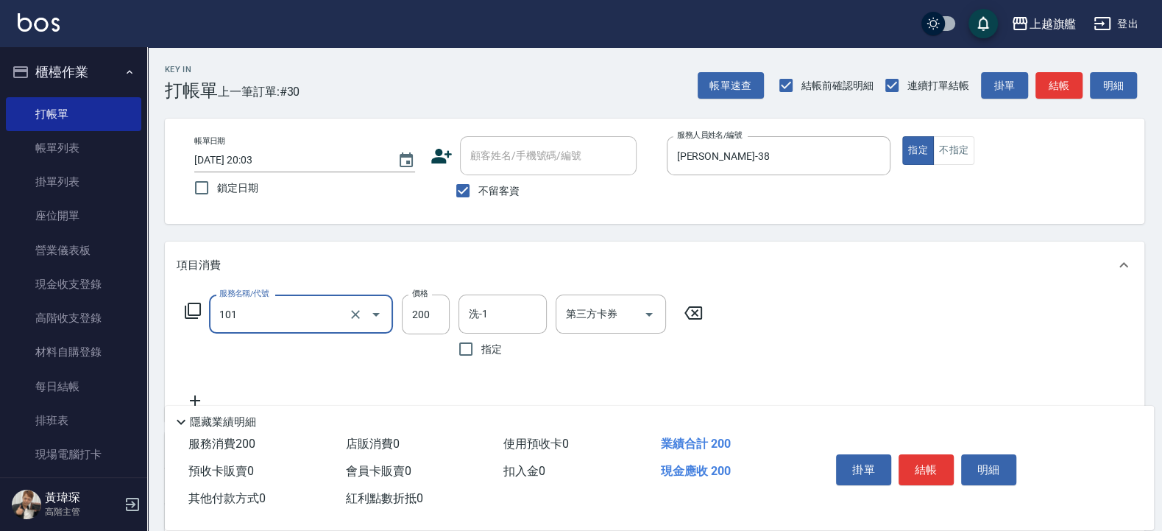
type input "一般洗(101)"
type input "300"
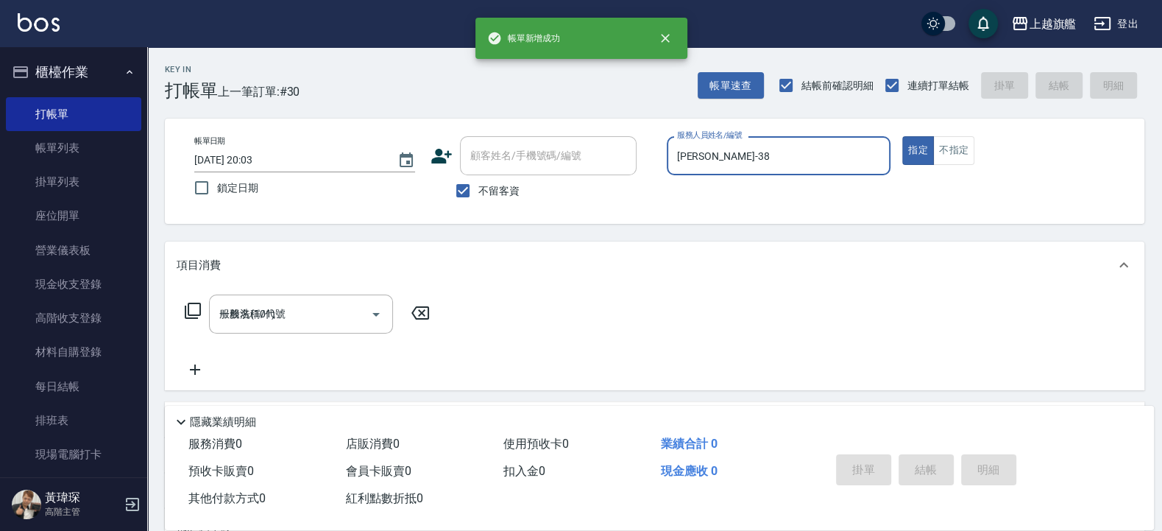
type input "[DATE] 20:04"
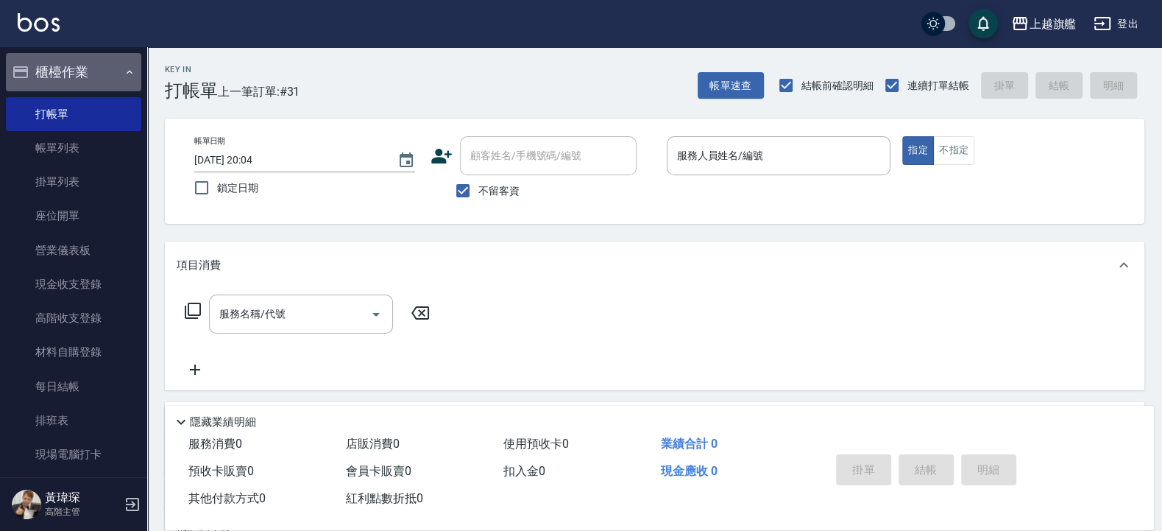
click at [83, 65] on button "櫃檯作業" at bounding box center [73, 72] width 135 height 38
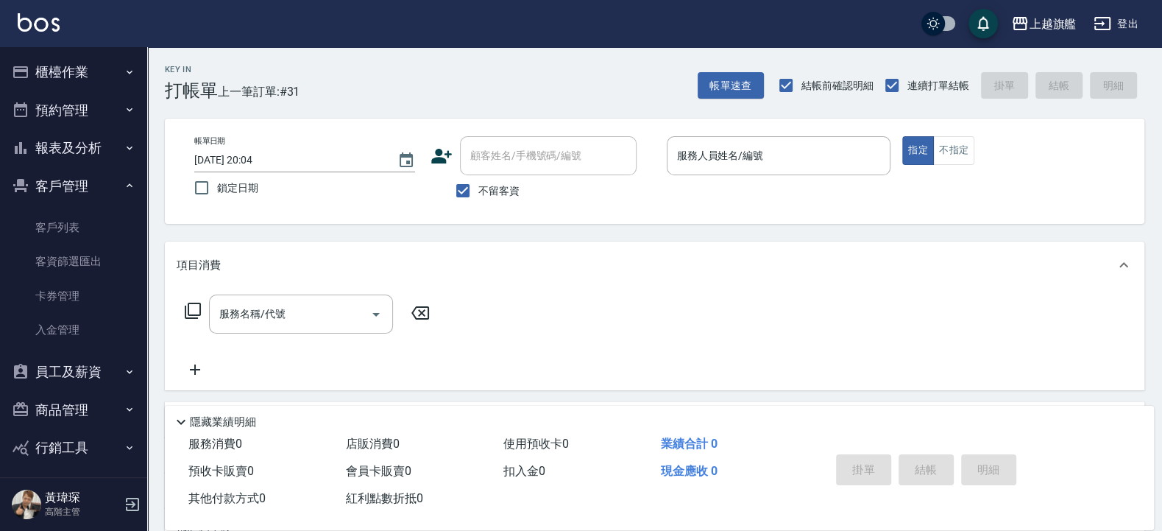
click at [74, 188] on button "客戶管理" at bounding box center [73, 186] width 135 height 38
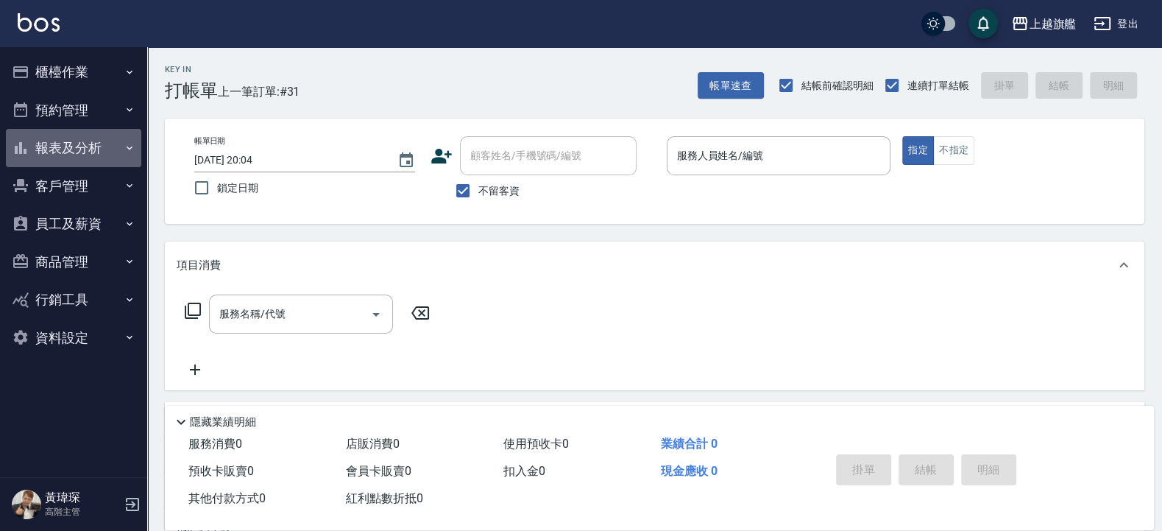
click at [68, 150] on button "報表及分析" at bounding box center [73, 148] width 135 height 38
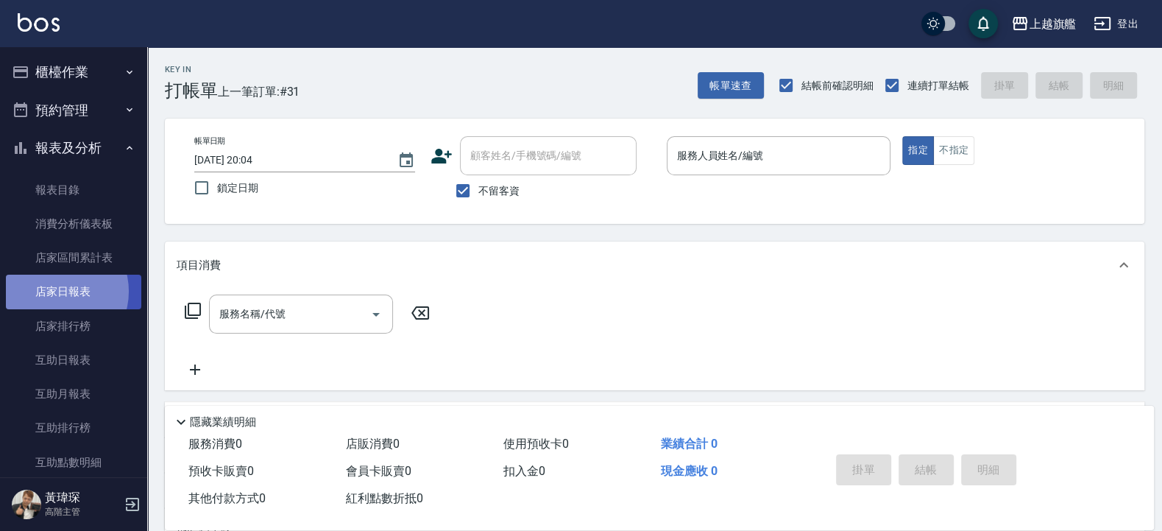
click at [57, 291] on link "店家日報表" at bounding box center [73, 292] width 135 height 34
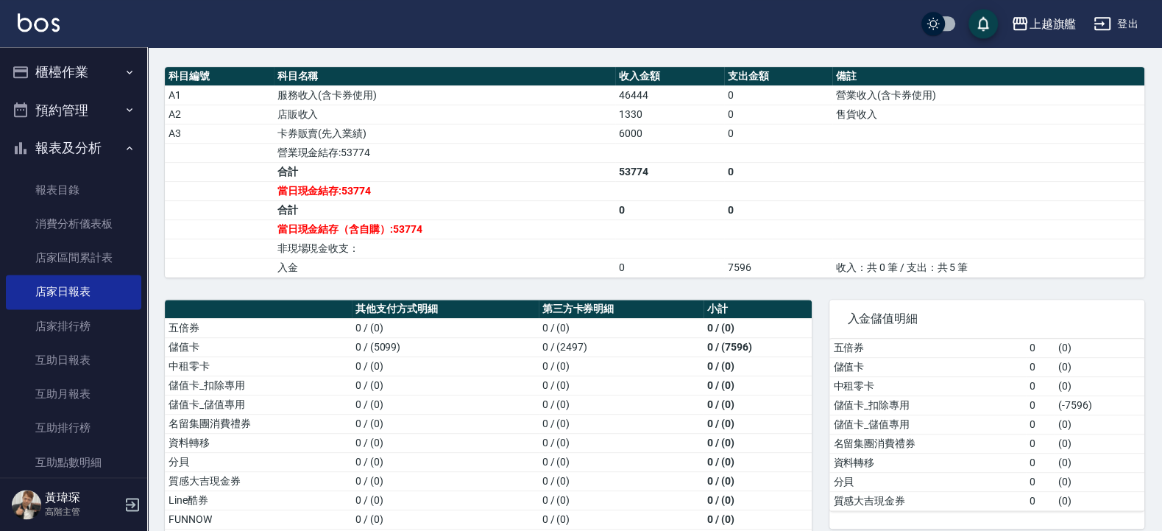
scroll to position [530, 0]
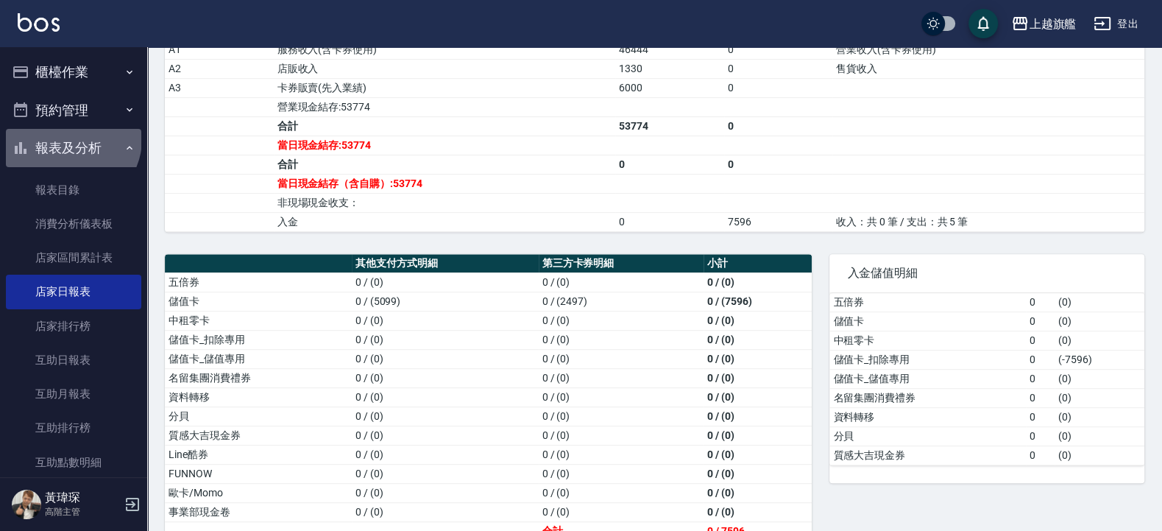
click at [71, 139] on button "報表及分析" at bounding box center [73, 148] width 135 height 38
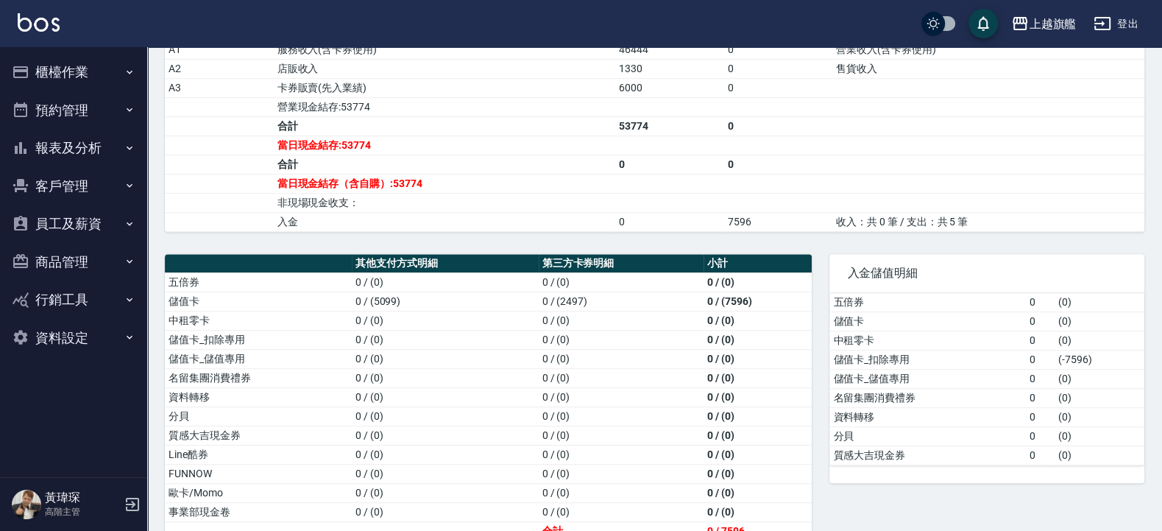
click at [55, 148] on button "報表及分析" at bounding box center [73, 148] width 135 height 38
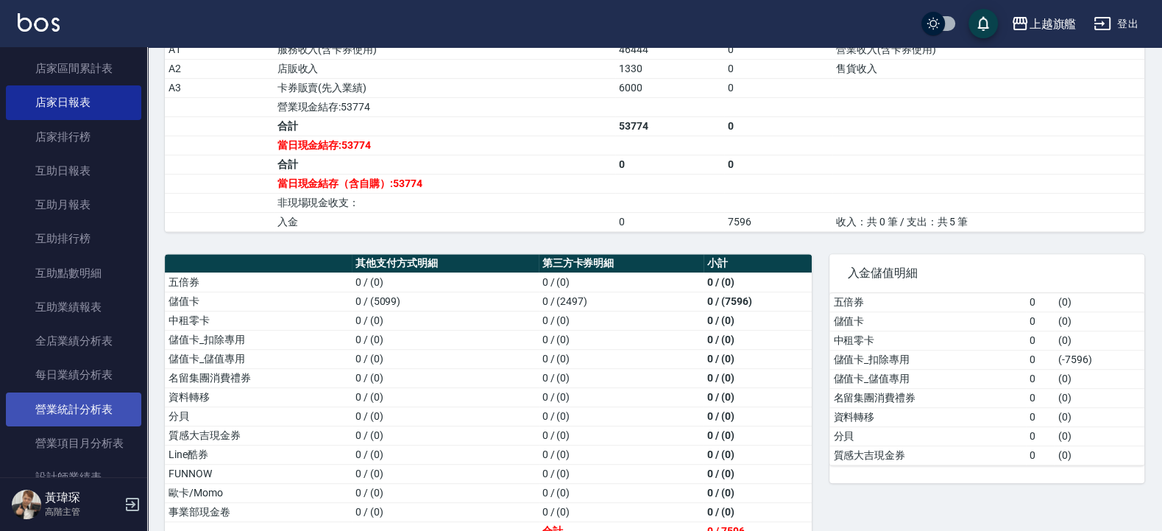
scroll to position [265, 0]
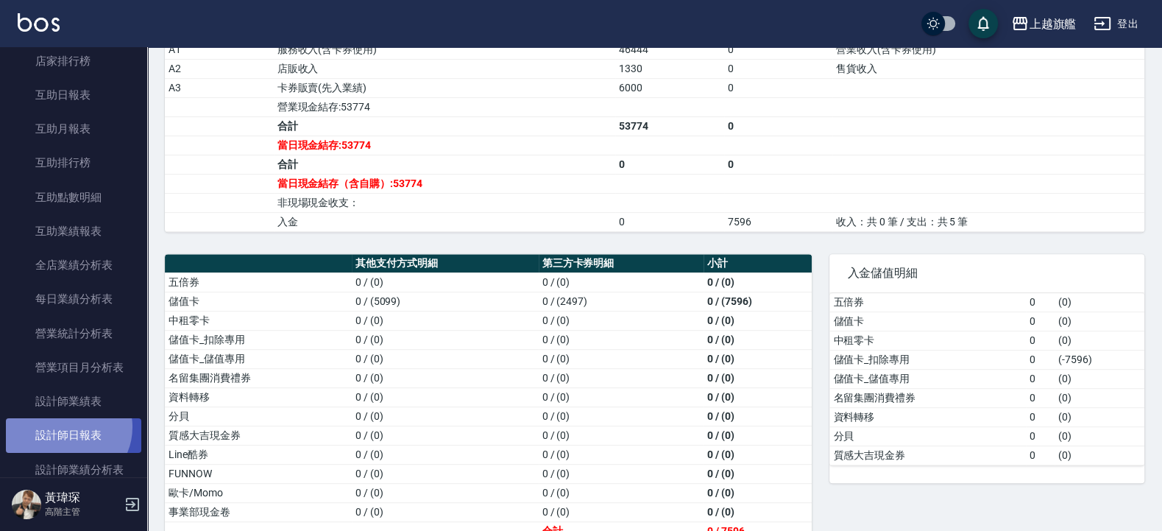
click at [65, 445] on link "設計師日報表" at bounding box center [73, 435] width 135 height 34
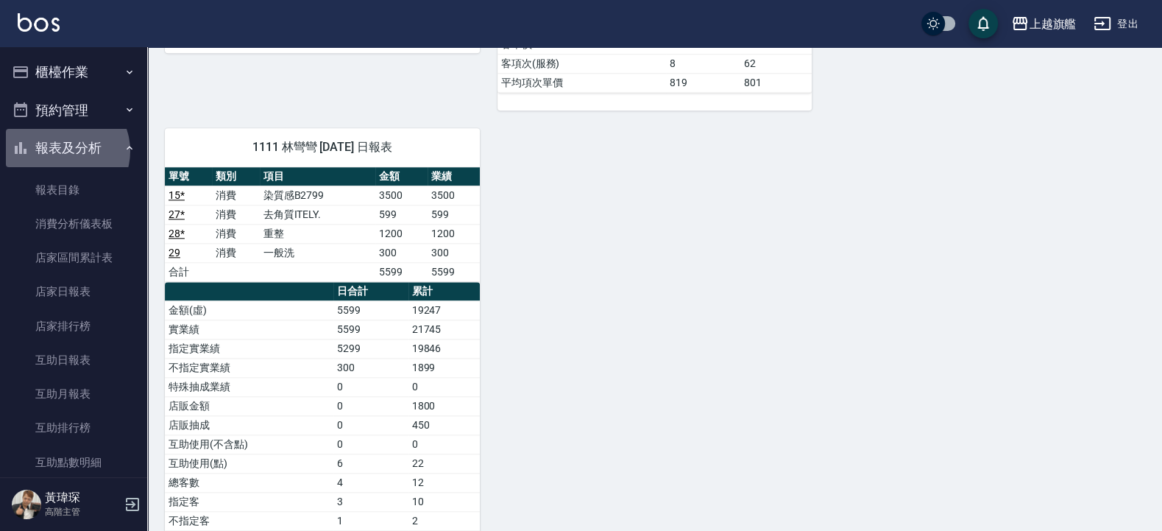
click at [63, 151] on button "報表及分析" at bounding box center [73, 148] width 135 height 38
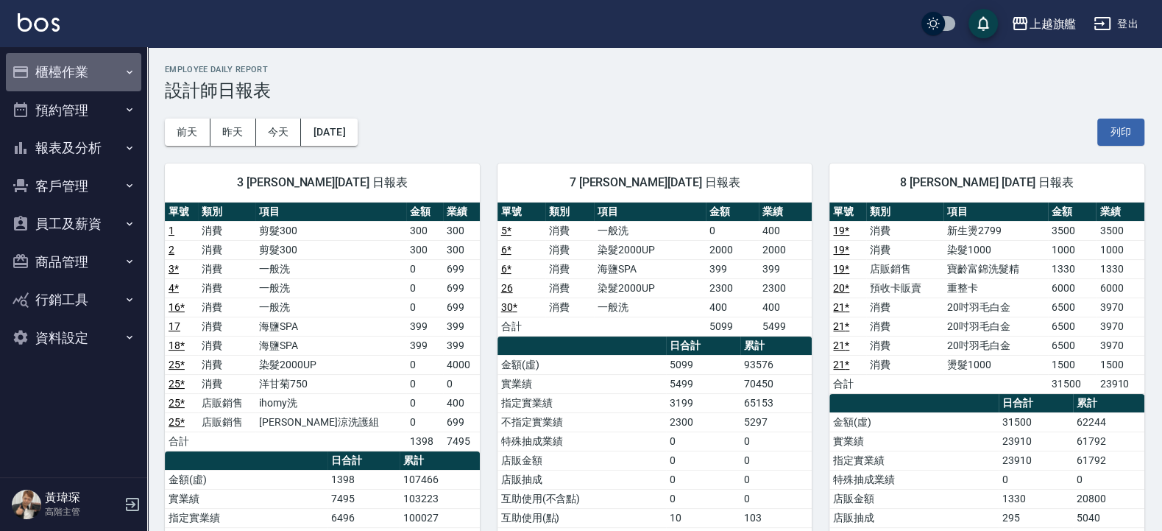
click at [70, 71] on button "櫃檯作業" at bounding box center [73, 72] width 135 height 38
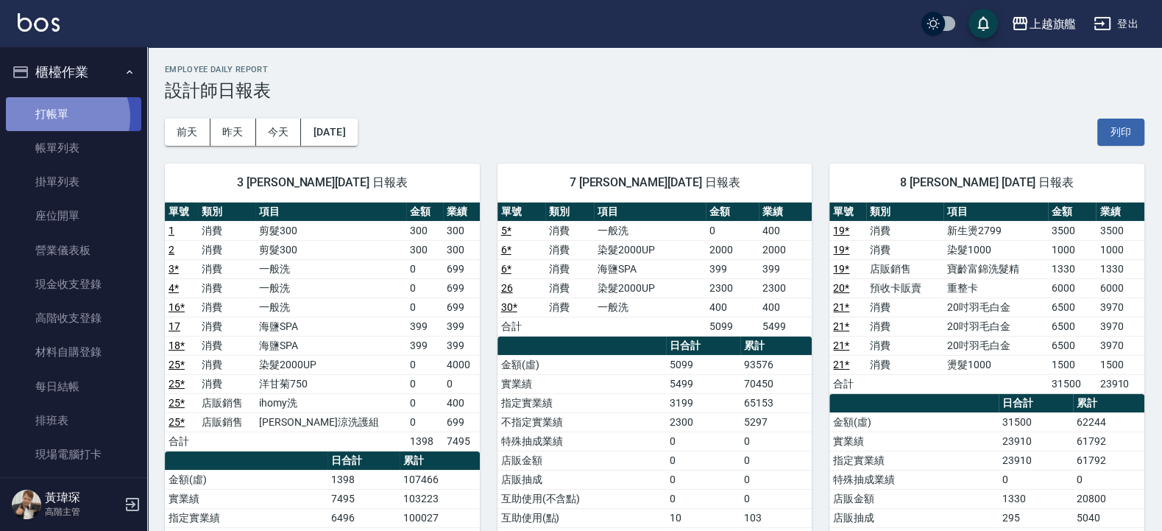
click at [65, 117] on link "打帳單" at bounding box center [73, 114] width 135 height 34
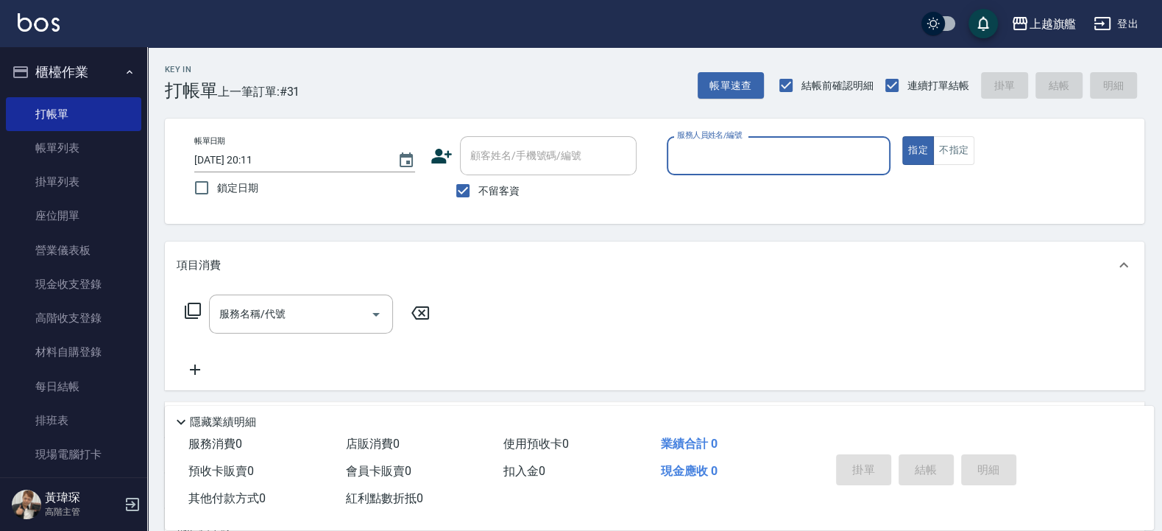
click at [52, 66] on button "櫃檯作業" at bounding box center [73, 72] width 135 height 38
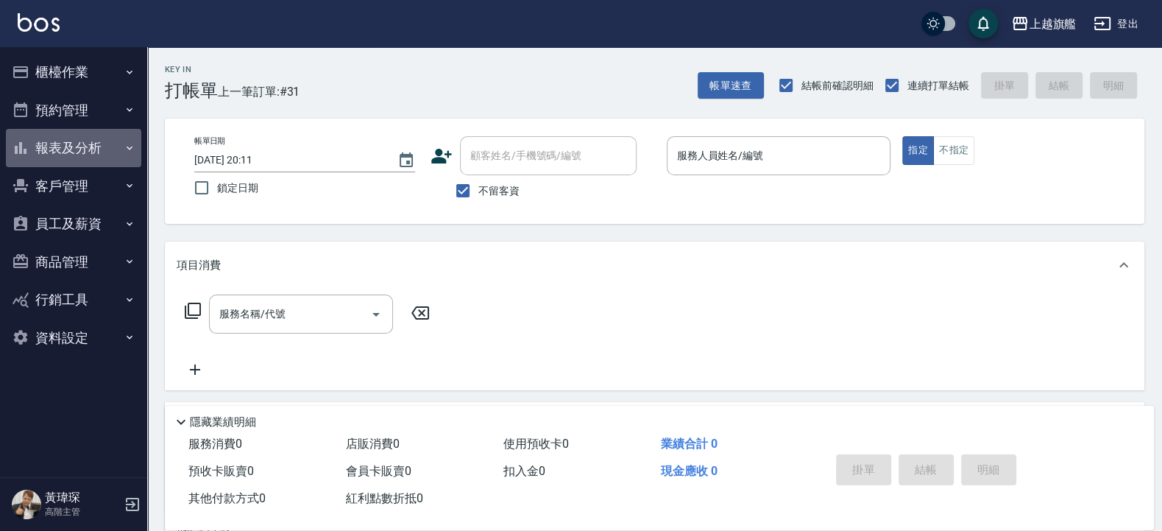
click at [68, 153] on button "報表及分析" at bounding box center [73, 148] width 135 height 38
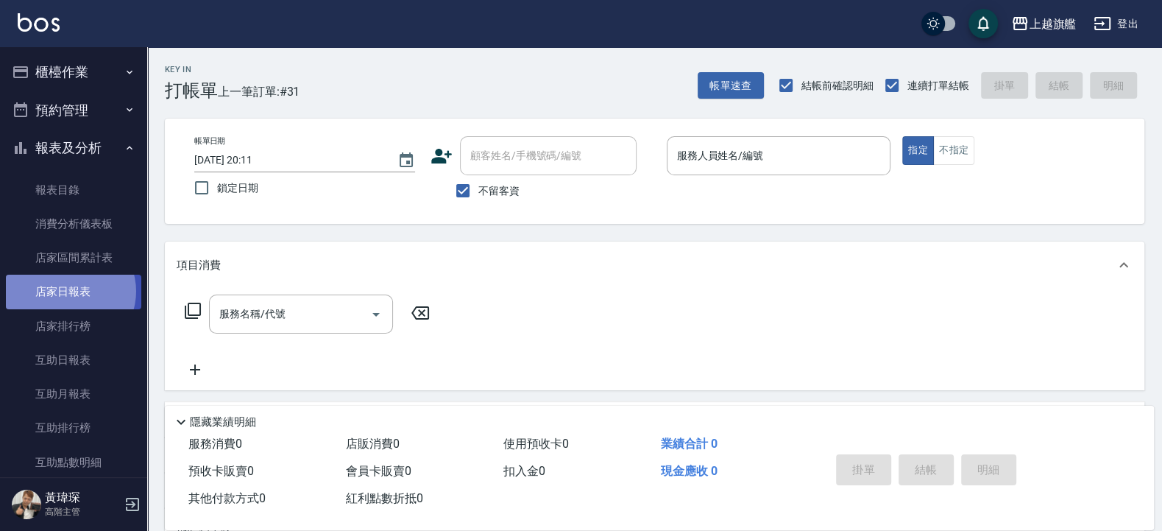
click at [69, 291] on link "店家日報表" at bounding box center [73, 292] width 135 height 34
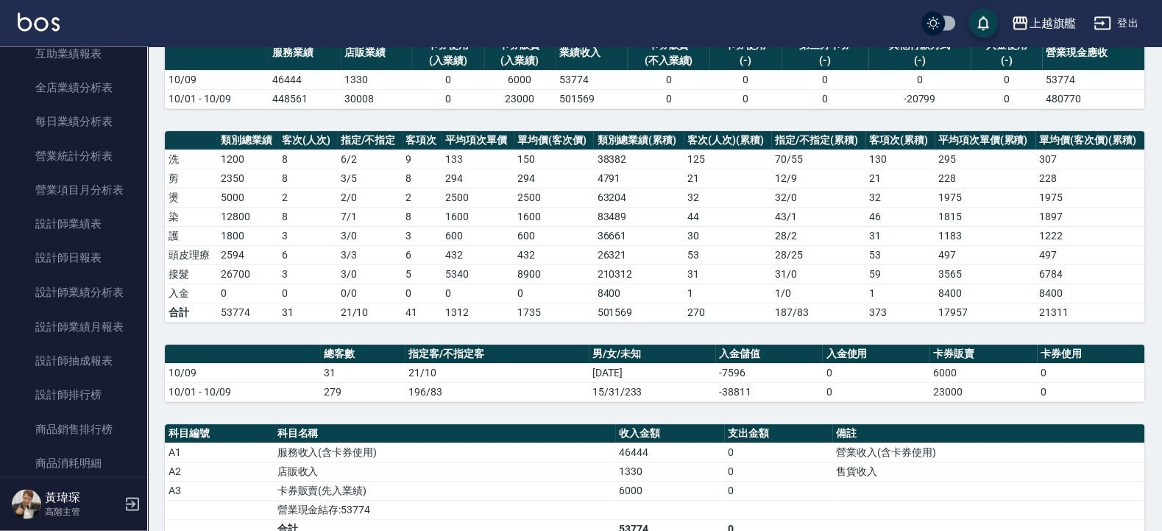
scroll to position [35, 0]
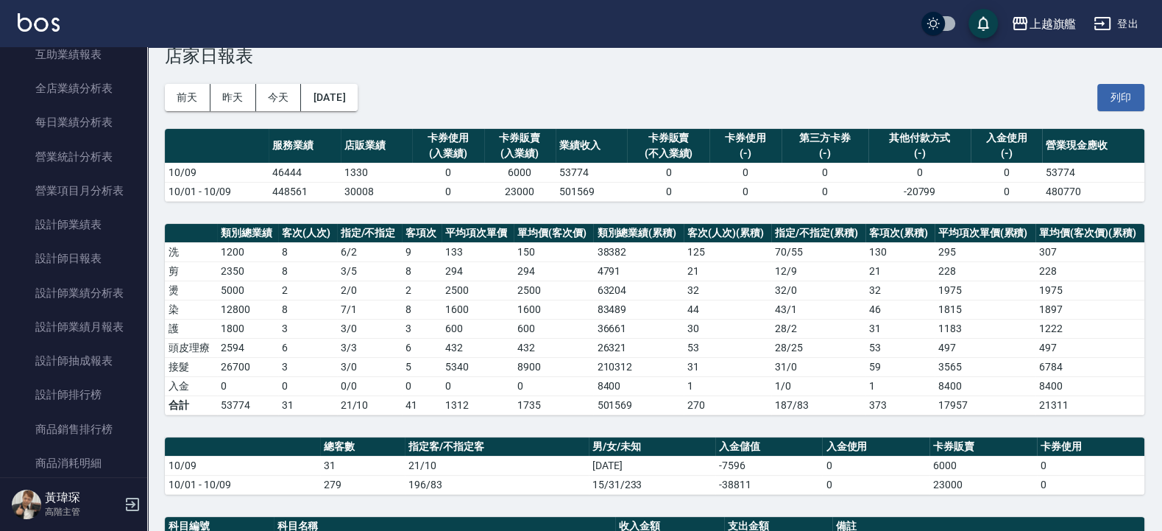
drag, startPoint x: 228, startPoint y: 96, endPoint x: 236, endPoint y: 95, distance: 7.4
click at [228, 95] on button "昨天" at bounding box center [233, 97] width 46 height 27
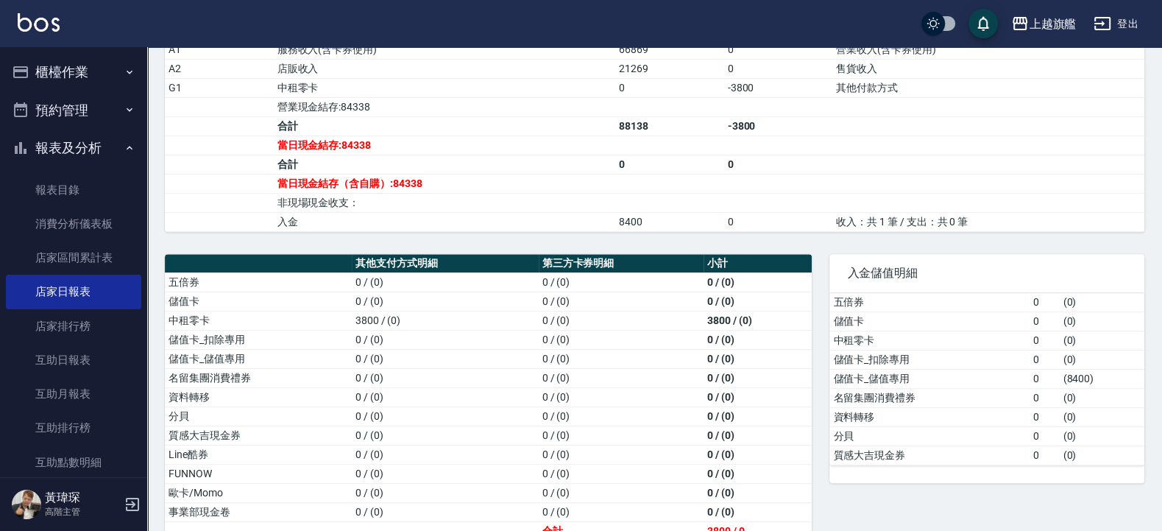
click at [50, 142] on button "報表及分析" at bounding box center [73, 148] width 135 height 38
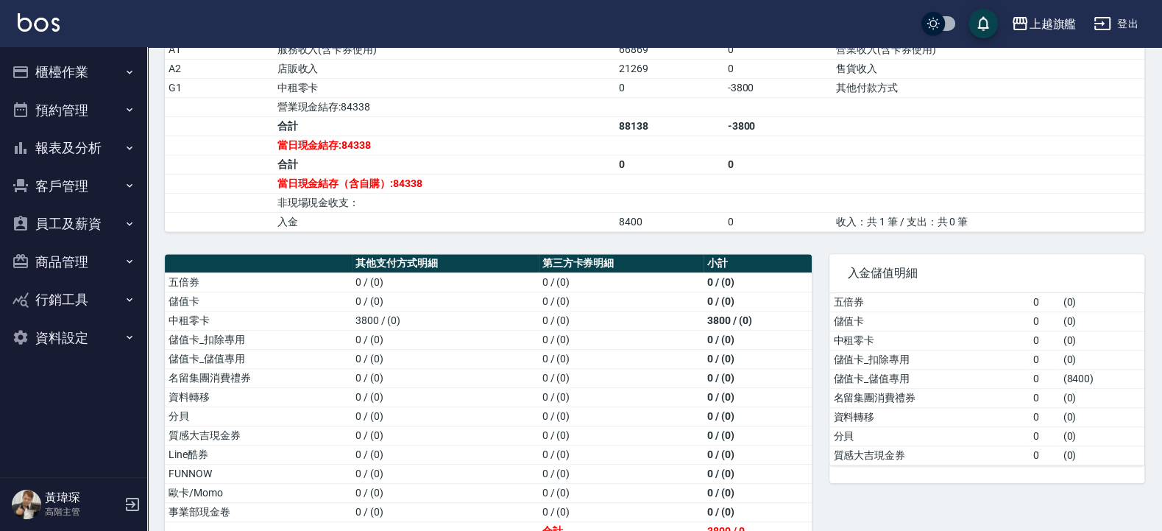
click at [59, 60] on button "櫃檯作業" at bounding box center [73, 72] width 135 height 38
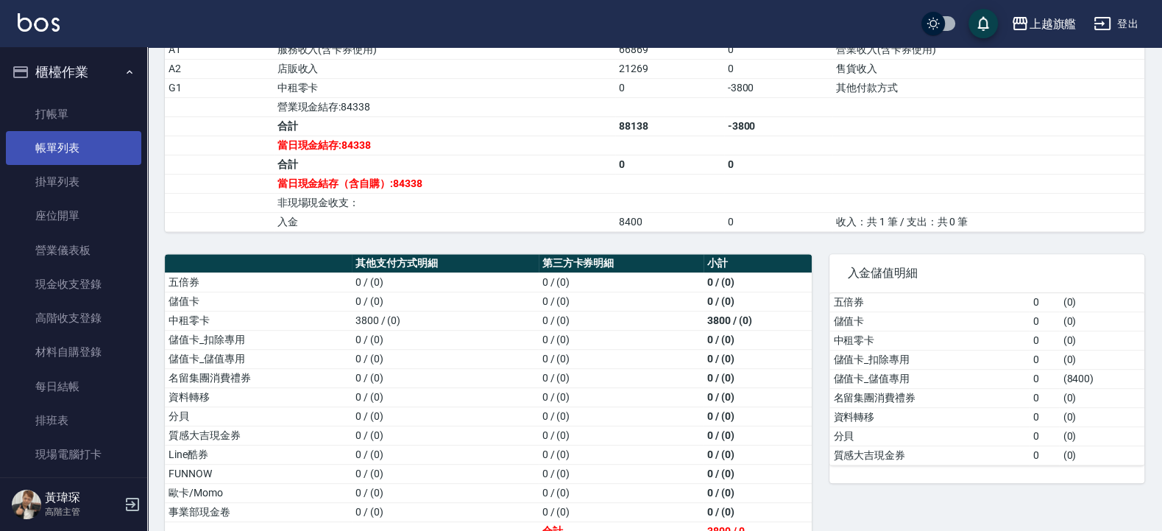
click at [68, 142] on link "帳單列表" at bounding box center [73, 148] width 135 height 34
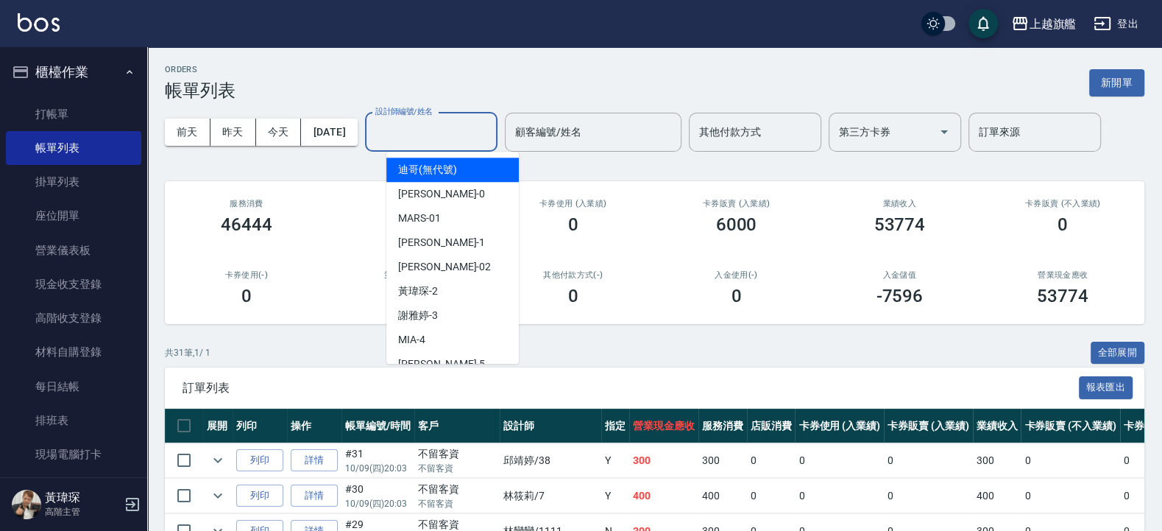
click at [448, 124] on input "設計師編號/姓名" at bounding box center [431, 132] width 119 height 26
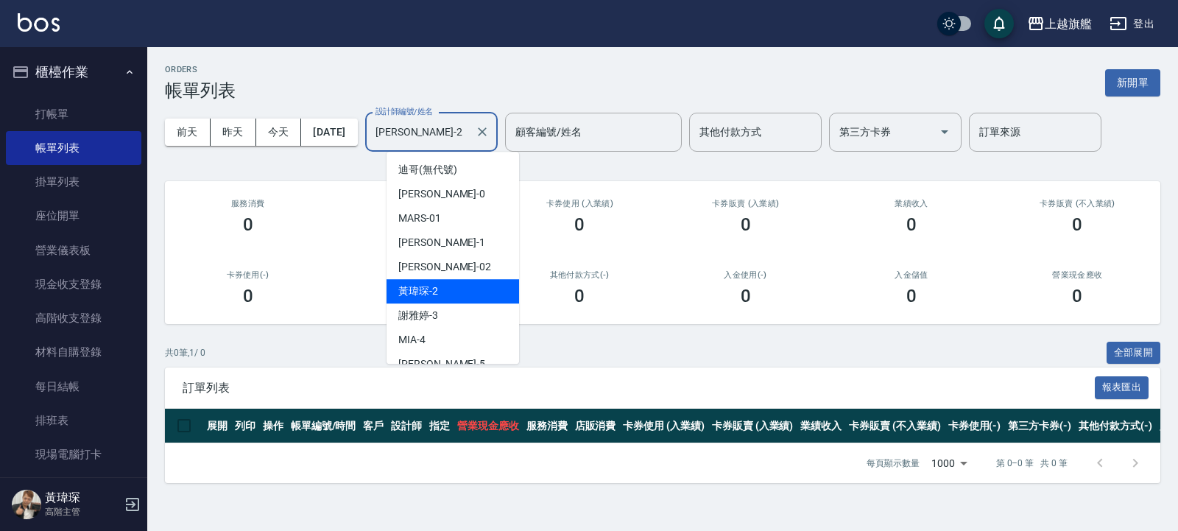
drag, startPoint x: 449, startPoint y: 132, endPoint x: 315, endPoint y: 113, distance: 135.3
click at [372, 119] on input "[PERSON_NAME]-2" at bounding box center [420, 132] width 97 height 26
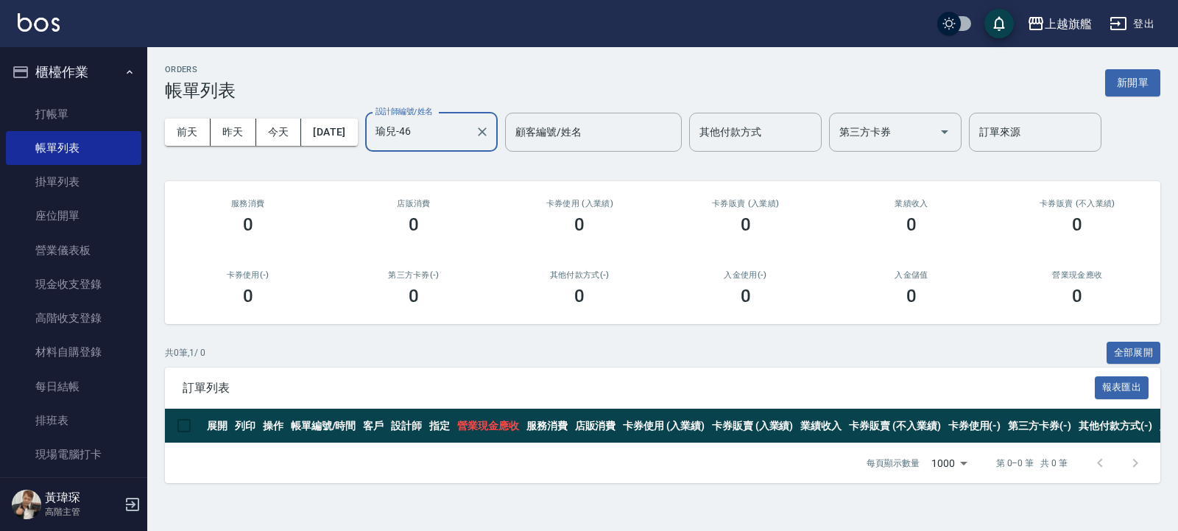
type input "瑜兒-46"
click at [65, 66] on button "櫃檯作業" at bounding box center [73, 72] width 135 height 38
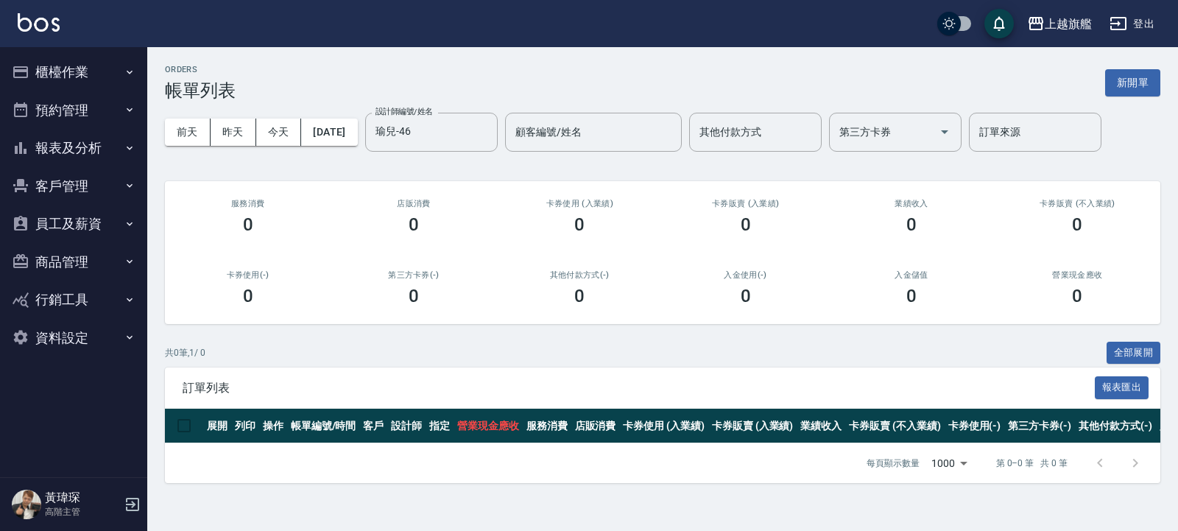
click at [65, 143] on button "報表及分析" at bounding box center [73, 148] width 135 height 38
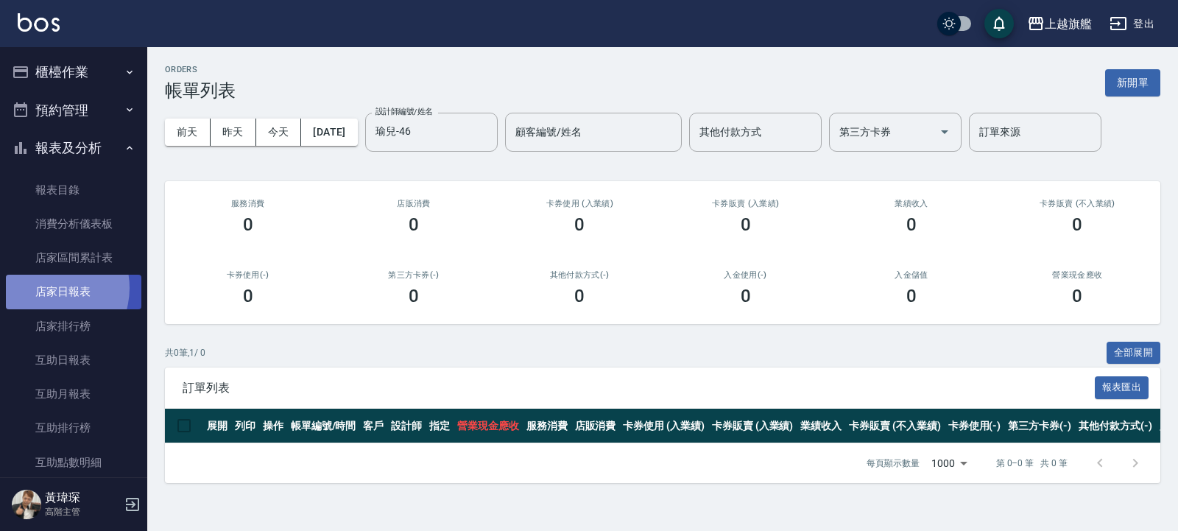
click at [48, 288] on link "店家日報表" at bounding box center [73, 292] width 135 height 34
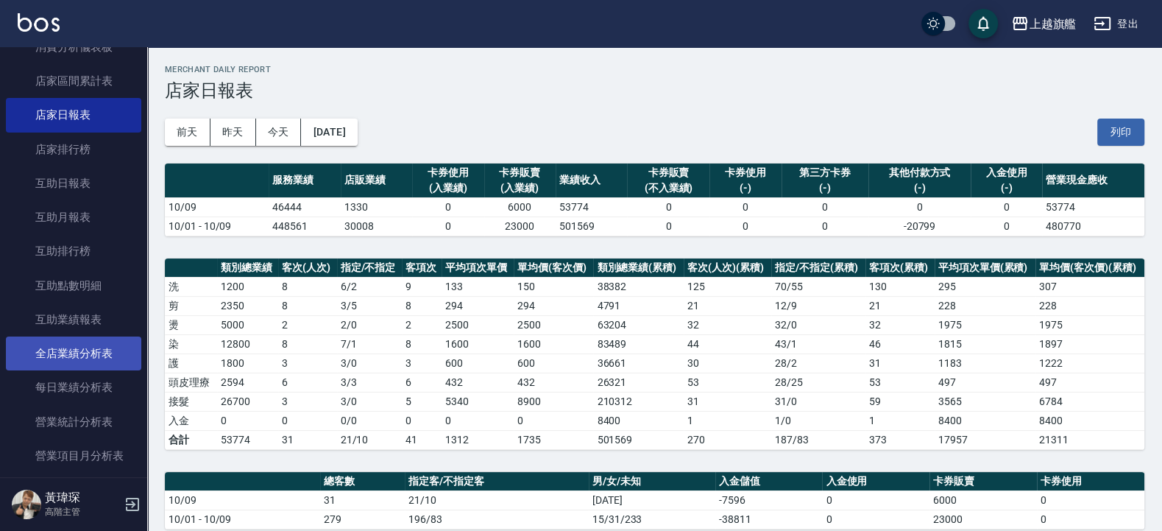
scroll to position [265, 0]
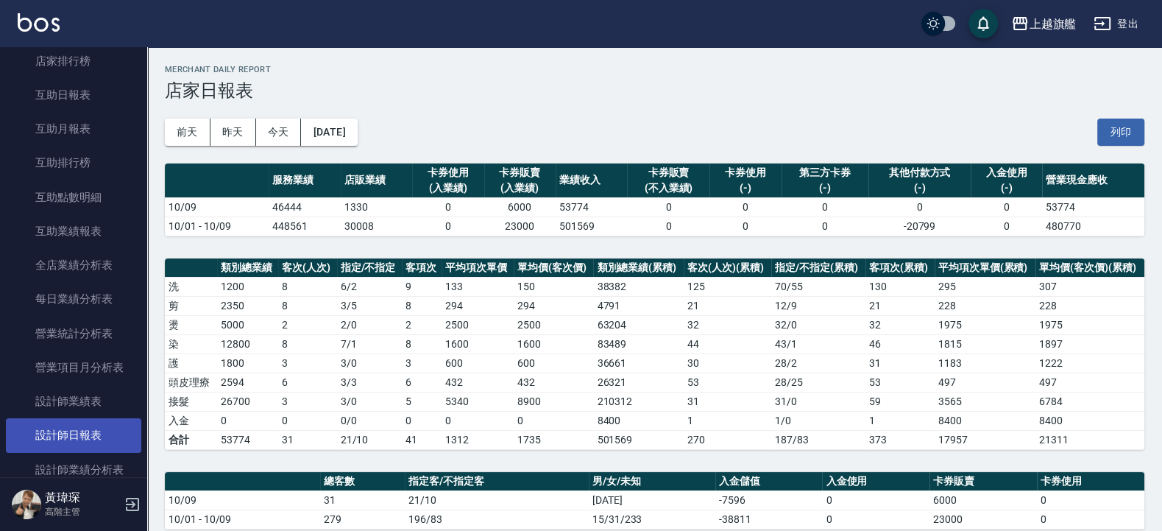
click at [70, 452] on link "設計師日報表" at bounding box center [73, 435] width 135 height 34
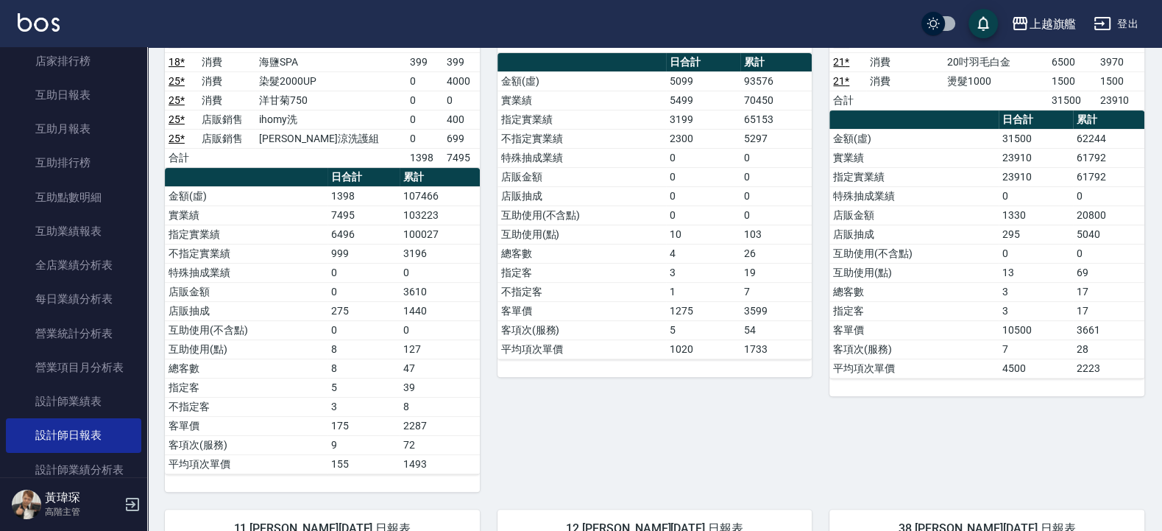
scroll to position [18, 0]
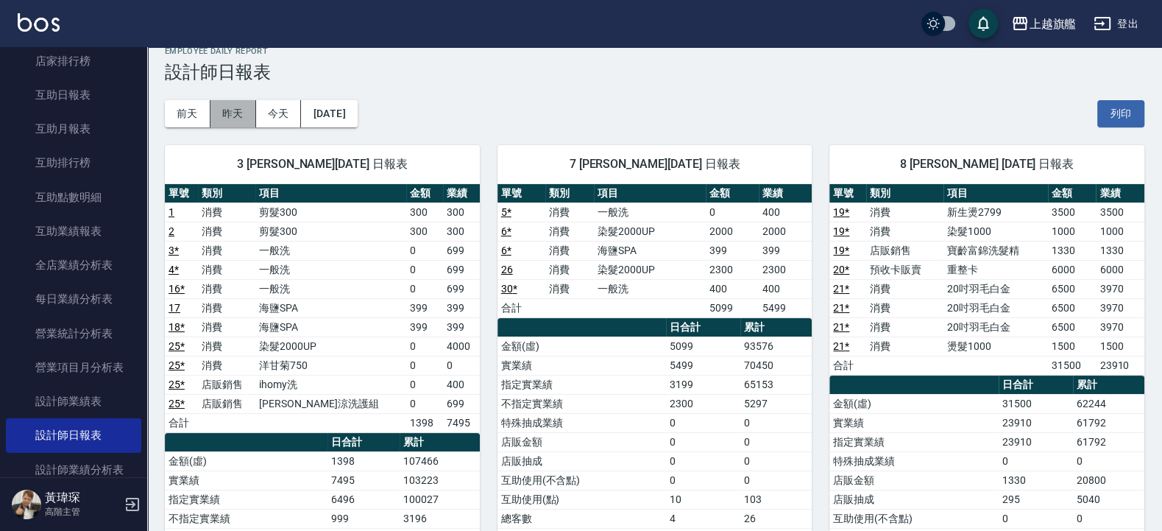
click at [228, 111] on button "昨天" at bounding box center [233, 113] width 46 height 27
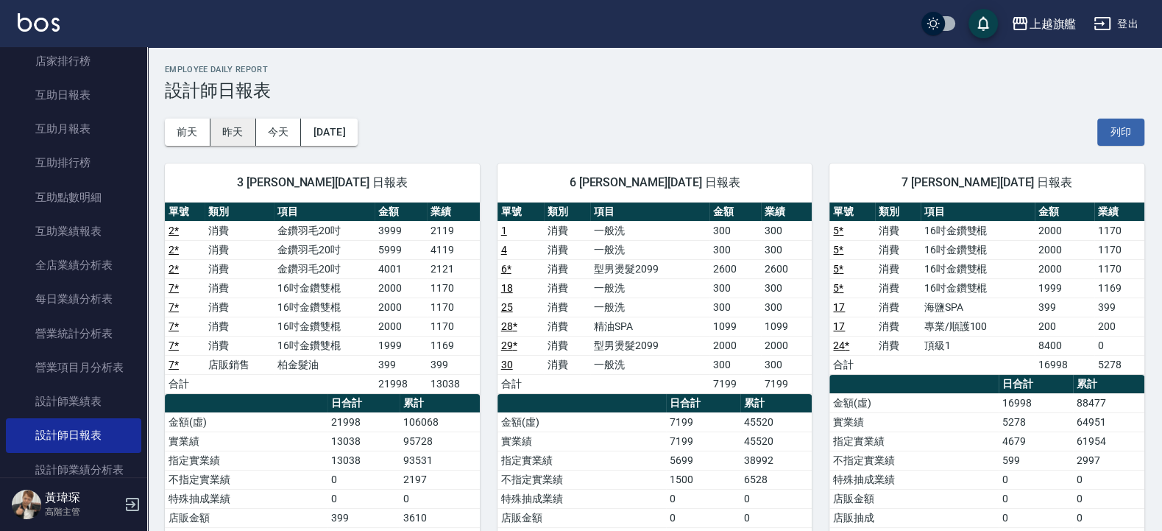
click at [231, 132] on button "昨天" at bounding box center [233, 131] width 46 height 27
click at [278, 124] on button "今天" at bounding box center [279, 131] width 46 height 27
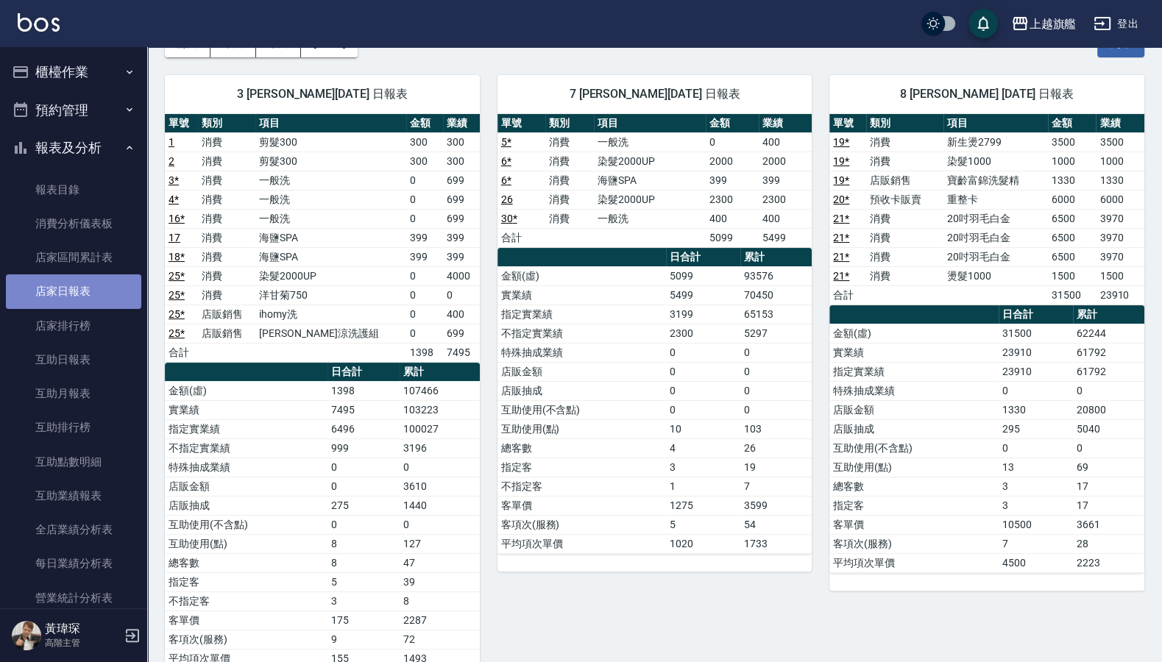
click at [77, 286] on link "店家日報表" at bounding box center [73, 292] width 135 height 34
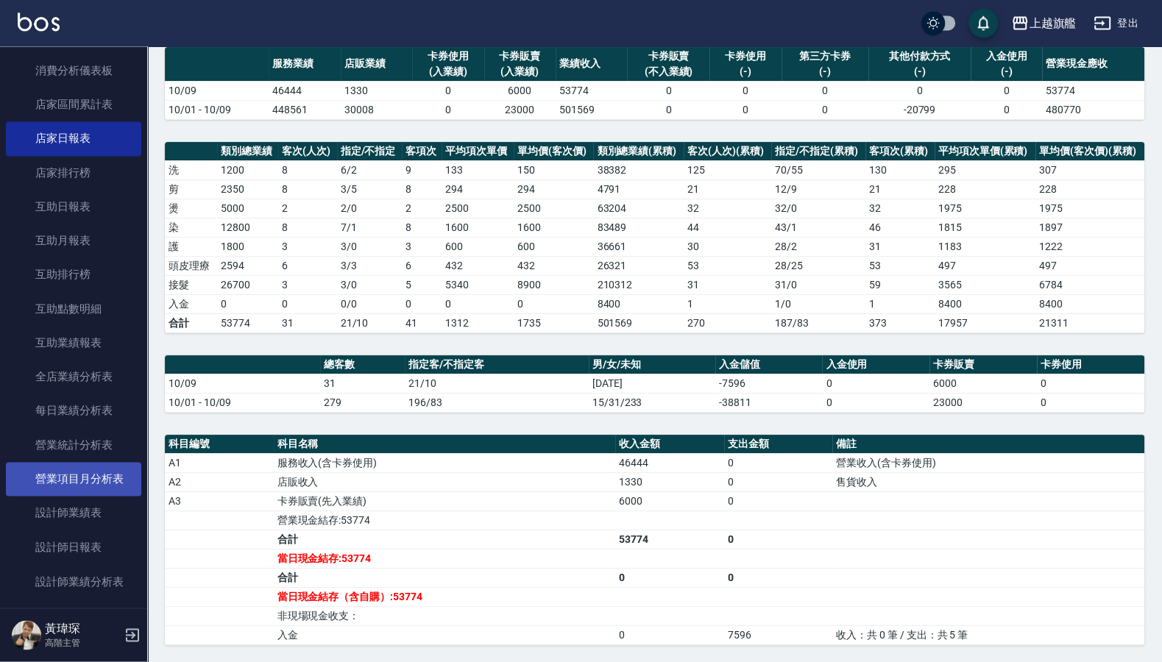
scroll to position [177, 0]
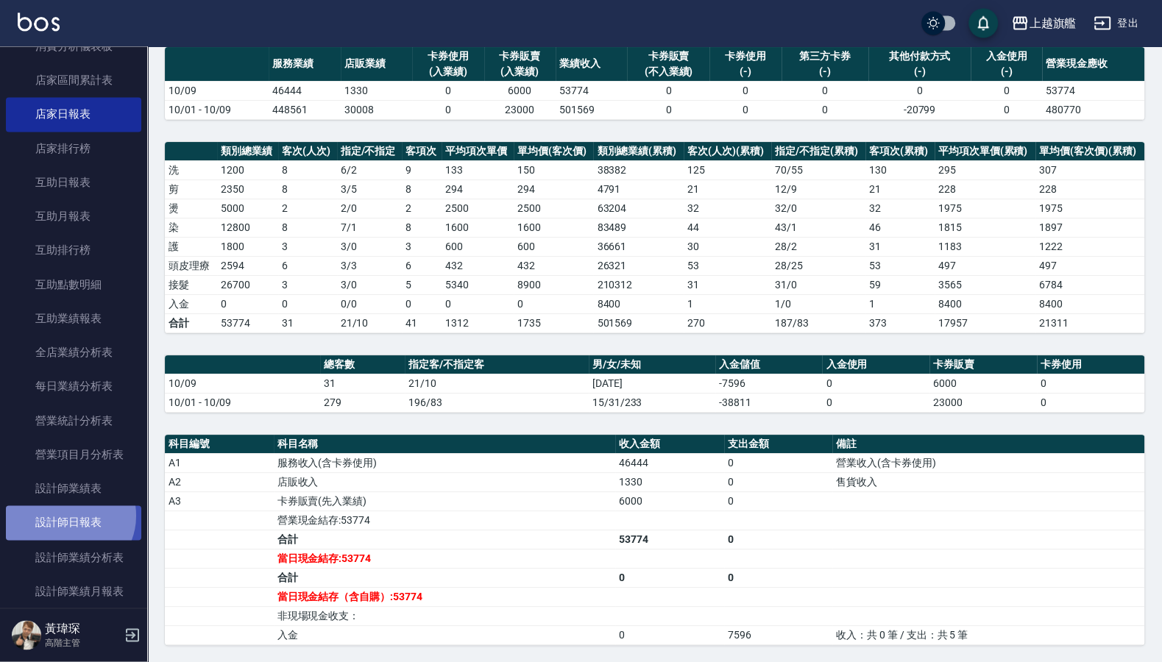
click at [68, 530] on link "設計師日報表" at bounding box center [73, 523] width 135 height 34
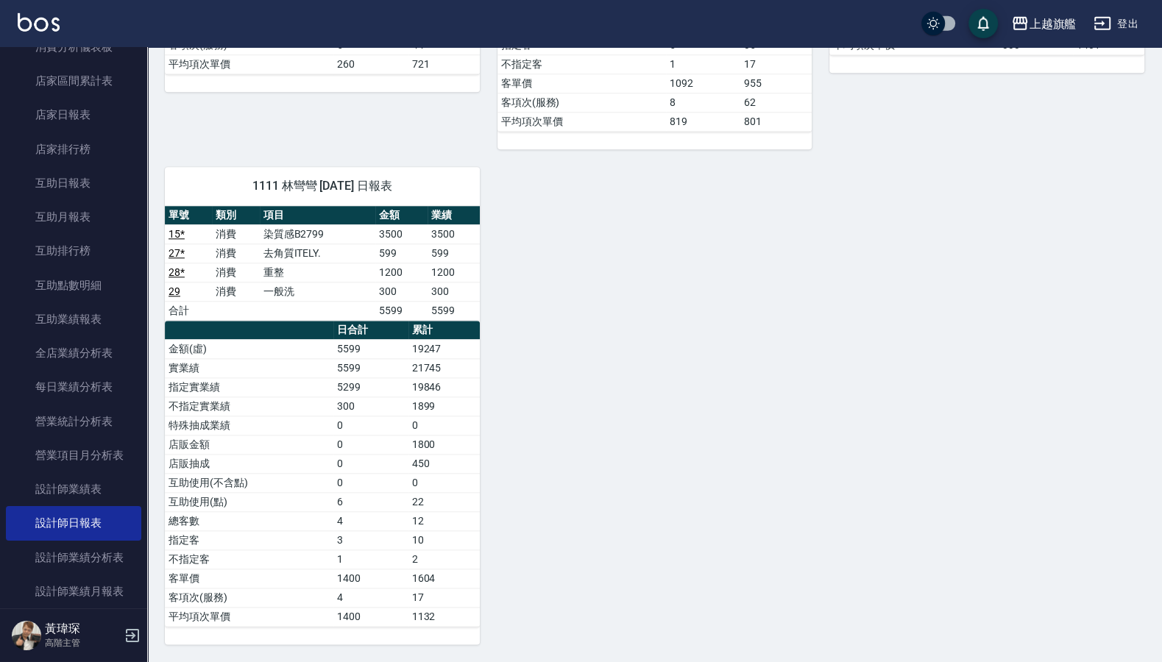
scroll to position [1211, 0]
click at [65, 188] on link "互助日報表" at bounding box center [73, 183] width 135 height 34
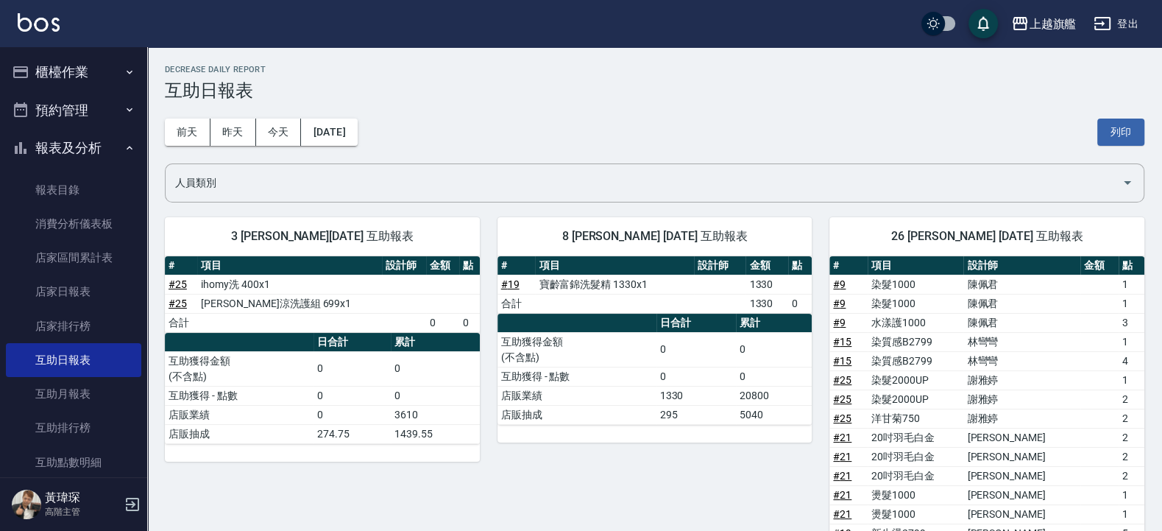
click at [67, 65] on button "櫃檯作業" at bounding box center [73, 72] width 135 height 38
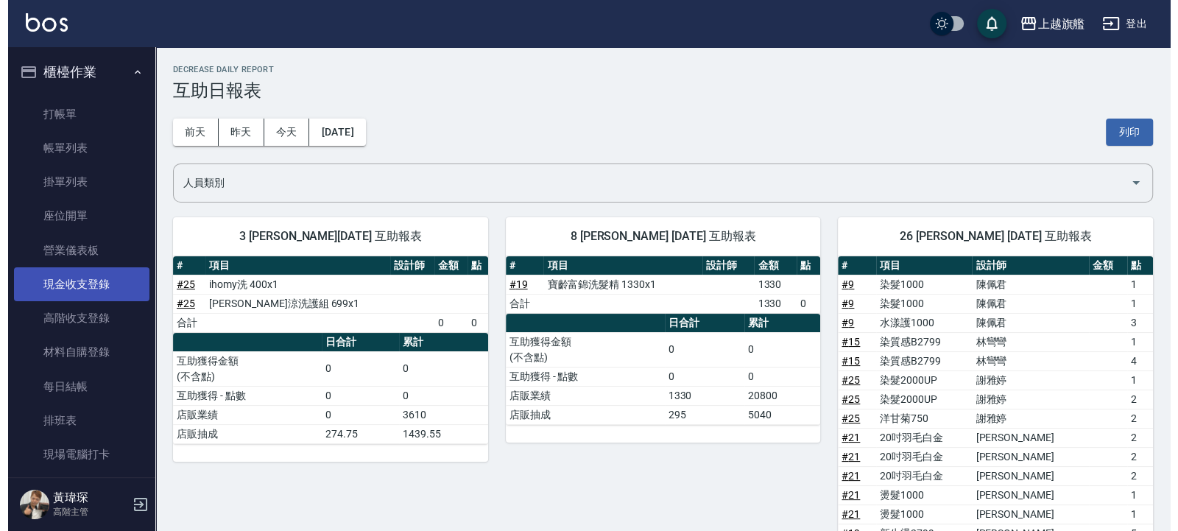
scroll to position [177, 0]
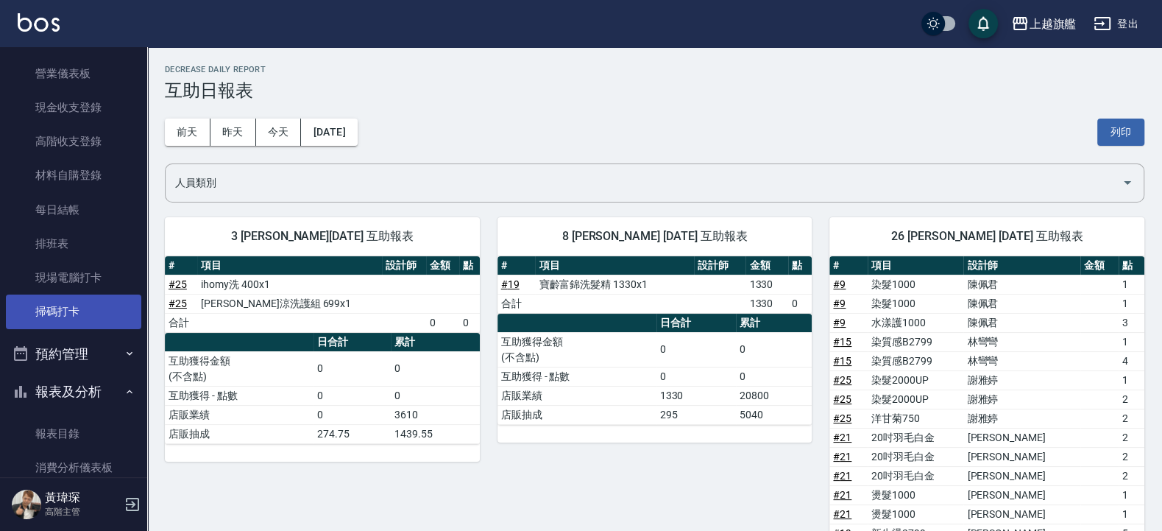
click at [66, 302] on link "掃碼打卡" at bounding box center [73, 311] width 135 height 34
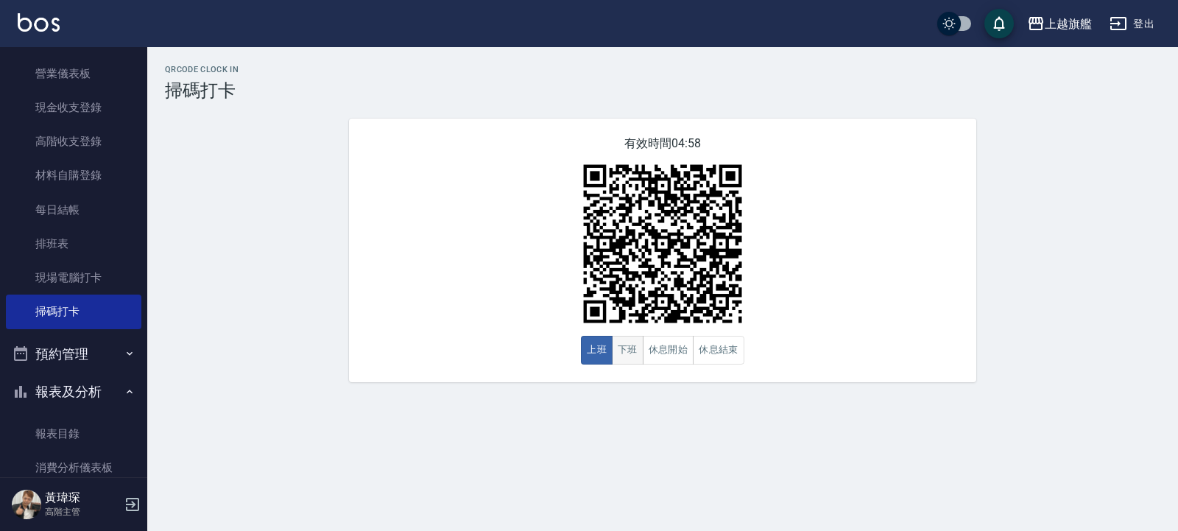
click at [619, 350] on button "下班" at bounding box center [628, 350] width 32 height 29
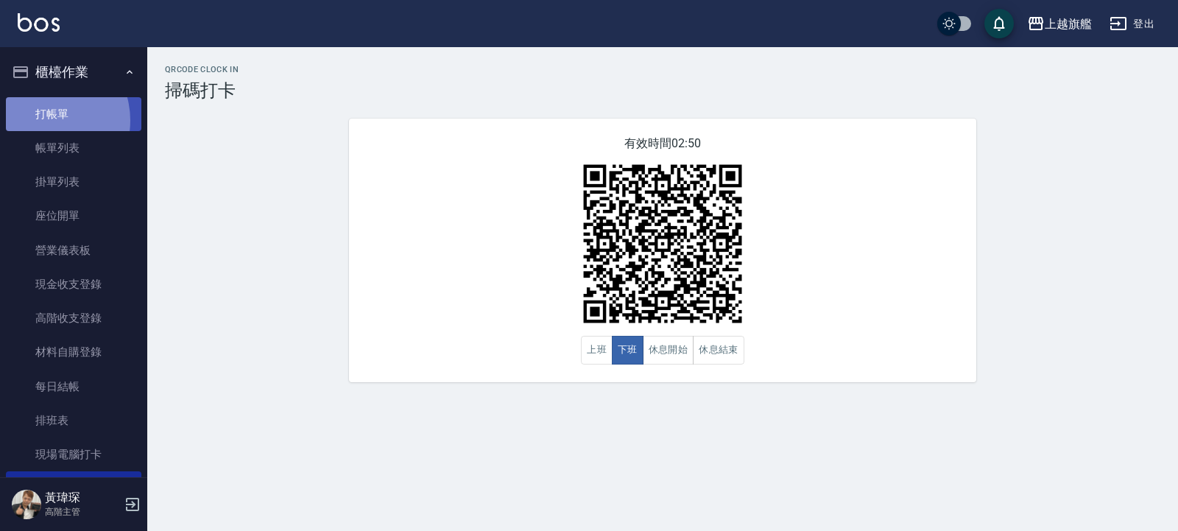
click at [41, 120] on link "打帳單" at bounding box center [73, 114] width 135 height 34
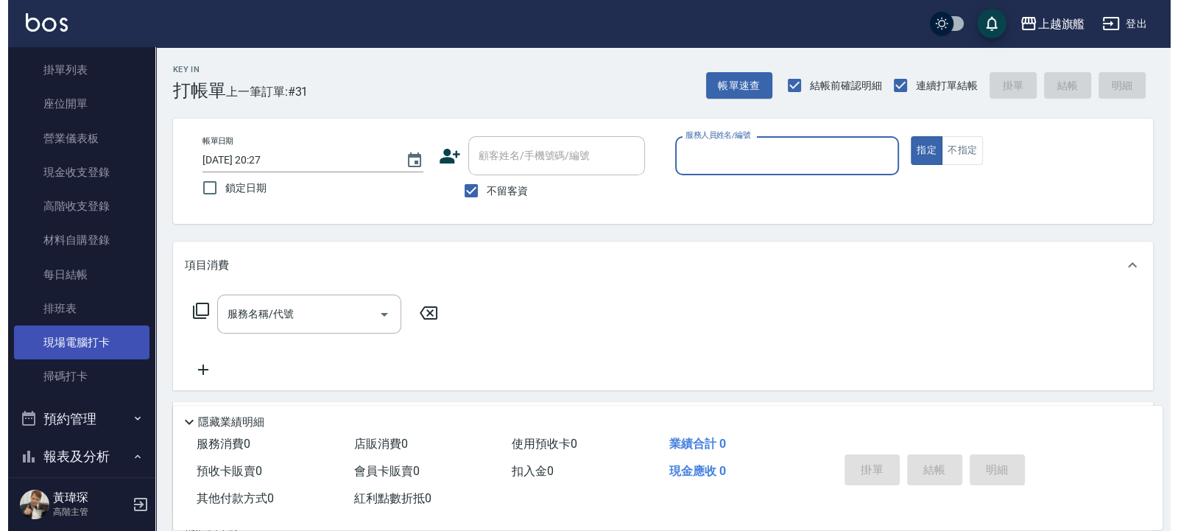
scroll to position [177, 0]
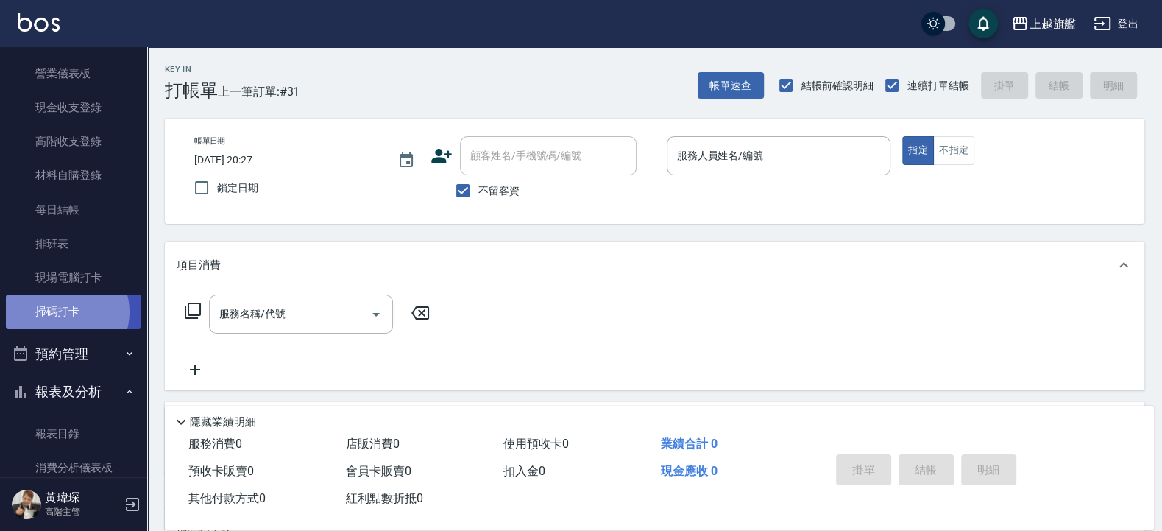
click at [66, 310] on link "掃碼打卡" at bounding box center [73, 311] width 135 height 34
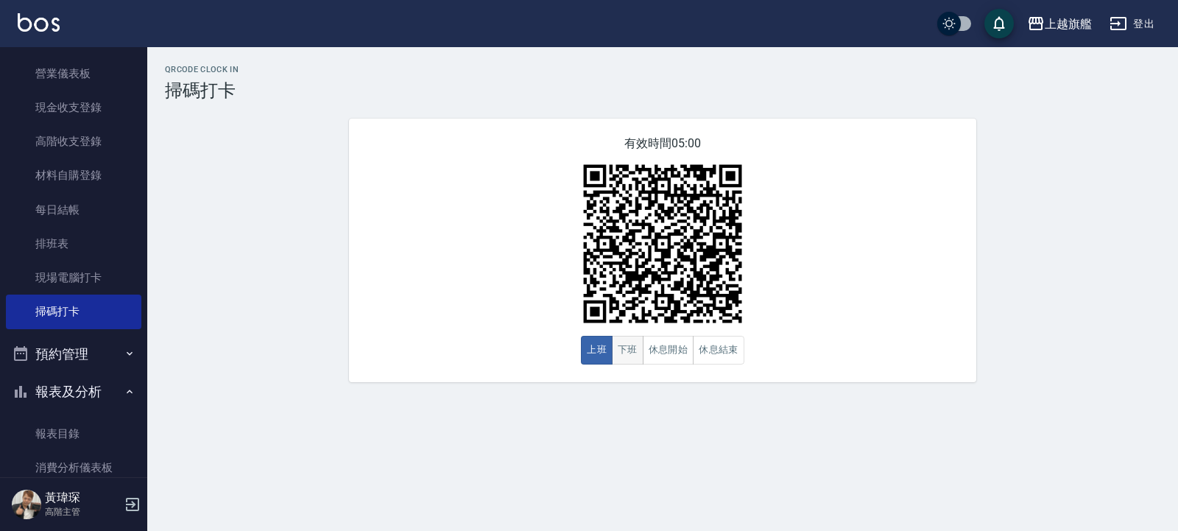
click at [630, 350] on button "下班" at bounding box center [628, 350] width 32 height 29
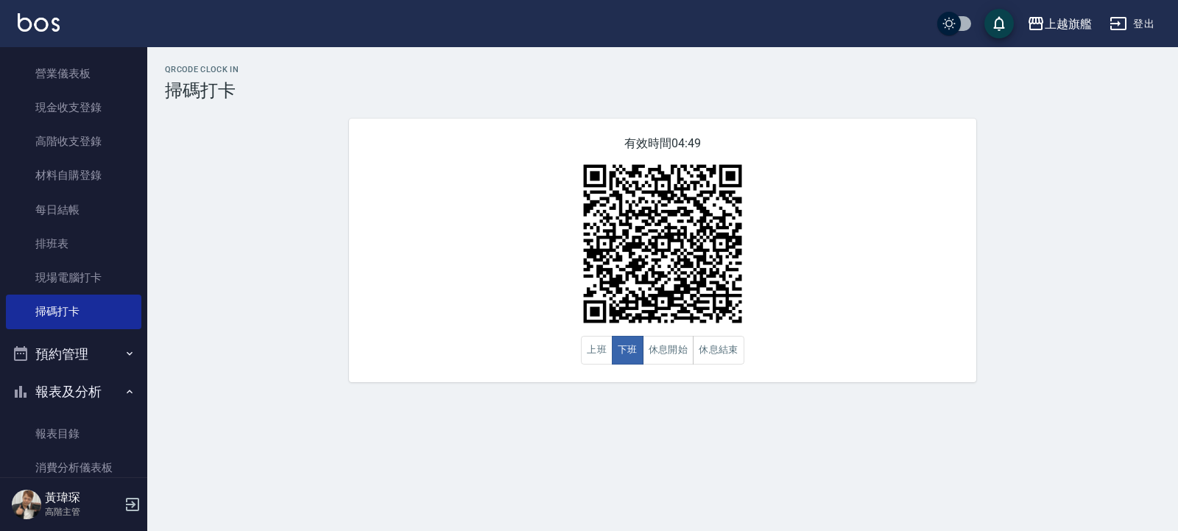
click at [924, 210] on div "有效時間 04:49 上班 下班 休息開始 休息結束" at bounding box center [662, 249] width 627 height 263
